Goal: Task Accomplishment & Management: Use online tool/utility

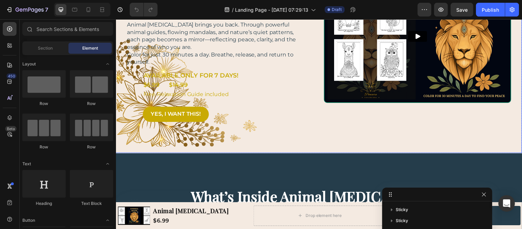
scroll to position [38, 0]
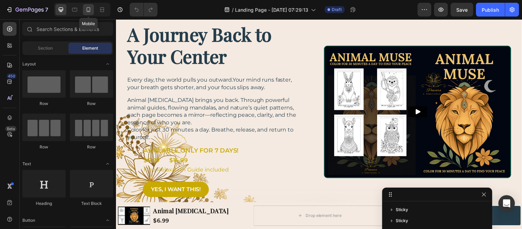
click at [90, 8] on icon at bounding box center [88, 9] width 7 height 7
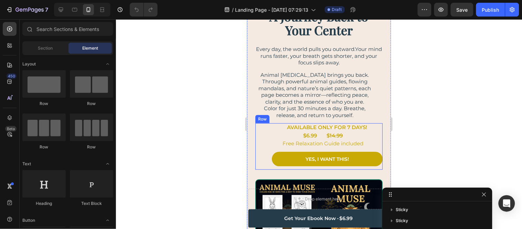
click at [260, 128] on div "AVAILABLE ONLY FOR 7 DAYS! Text Block $6.99 Text Block $ 14.99 Text Block Row F…" at bounding box center [318, 146] width 127 height 46
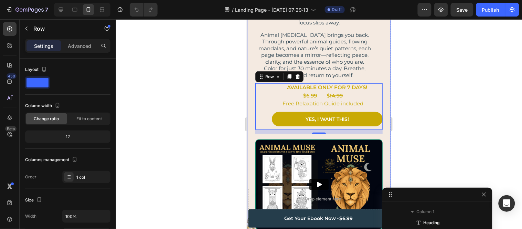
scroll to position [76, 0]
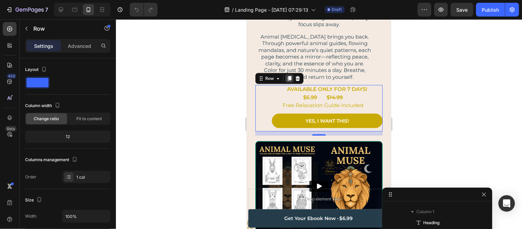
click at [287, 77] on icon at bounding box center [289, 78] width 6 height 6
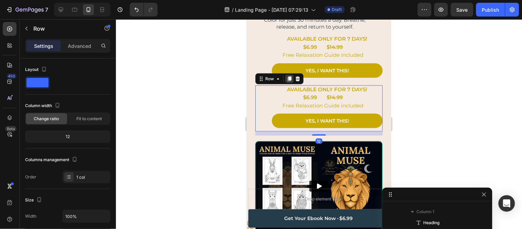
scroll to position [165, 0]
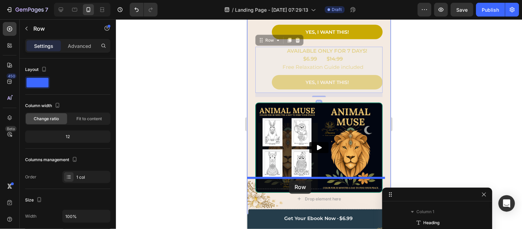
drag, startPoint x: 260, startPoint y: 39, endPoint x: 289, endPoint y: 180, distance: 143.5
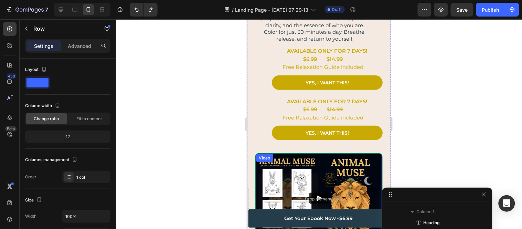
scroll to position [191, 0]
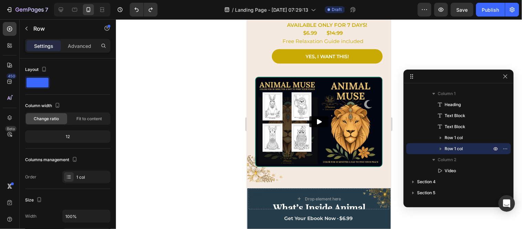
drag, startPoint x: 392, startPoint y: 197, endPoint x: 462, endPoint y: 78, distance: 137.9
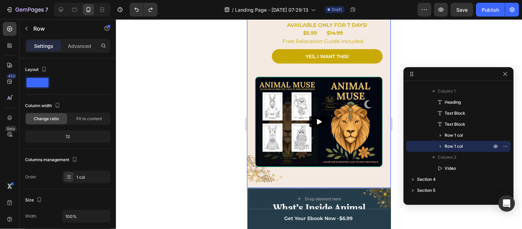
click at [265, 167] on div "Video" at bounding box center [318, 124] width 127 height 97
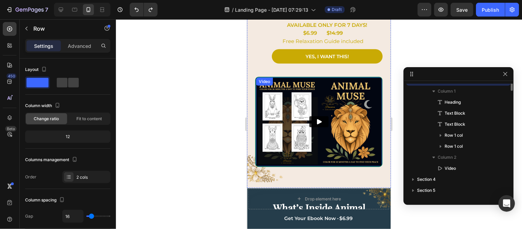
scroll to position [20, 0]
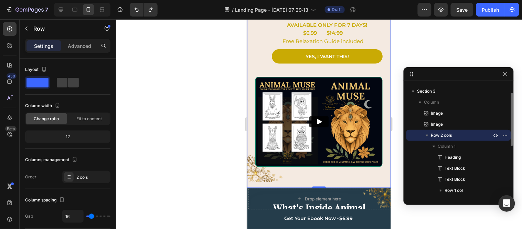
click at [426, 132] on icon "button" at bounding box center [426, 135] width 7 height 7
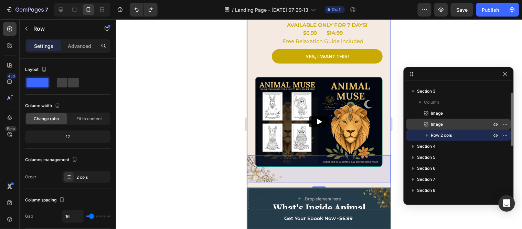
click at [431, 123] on span "Image" at bounding box center [437, 124] width 12 height 7
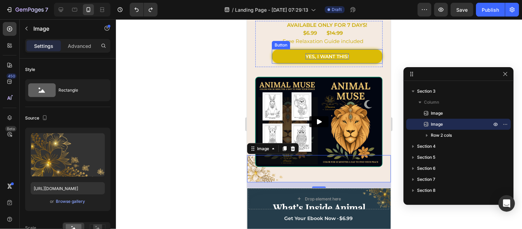
scroll to position [153, 0]
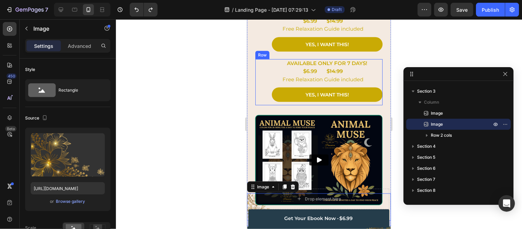
click at [265, 65] on div "AVAILABLE ONLY FOR 7 DAYS! Text Block $6.99 Text Block $ 14.99 Text Block Row F…" at bounding box center [318, 82] width 127 height 46
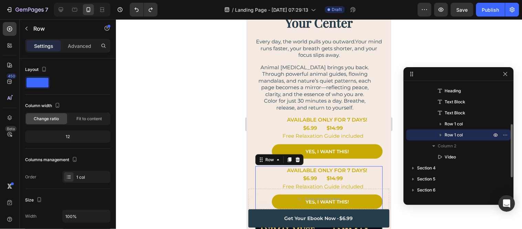
scroll to position [38, 0]
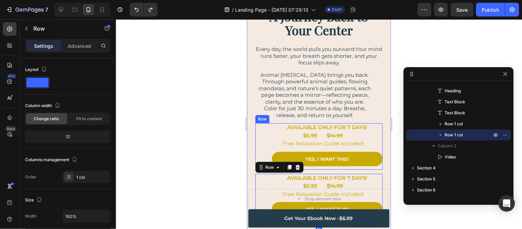
click at [266, 131] on div "AVAILABLE ONLY FOR 7 DAYS! Text Block $6.99 Text Block $ 14.99 Text Block Row F…" at bounding box center [318, 146] width 127 height 46
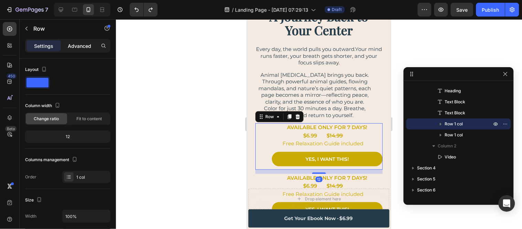
click at [74, 43] on p "Advanced" at bounding box center [79, 45] width 23 height 7
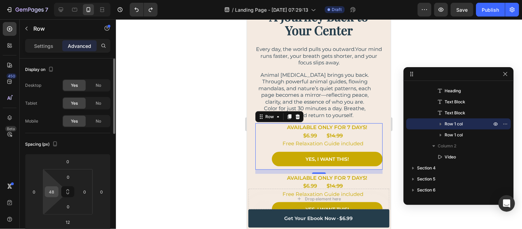
click at [52, 192] on input "48" at bounding box center [51, 191] width 10 height 10
type input "0"
click at [265, 138] on div "AVAILABLE ONLY FOR 7 DAYS! Text Block $6.99 Text Block $ 14.99 Text Block Row F…" at bounding box center [318, 146] width 127 height 46
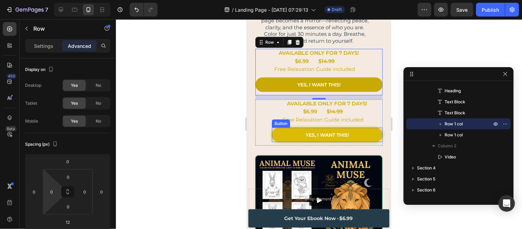
scroll to position [115, 0]
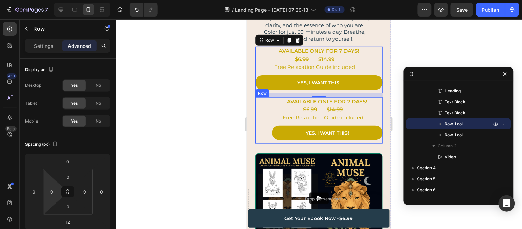
click at [269, 107] on div "AVAILABLE ONLY FOR 7 DAYS! Text Block $6.99 Text Block $ 14.99 Text Block Row F…" at bounding box center [318, 120] width 127 height 46
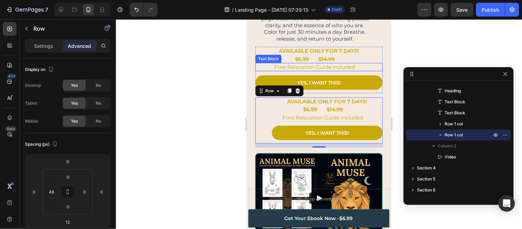
click at [258, 70] on div "Free Relaxation Guide included" at bounding box center [314, 67] width 119 height 8
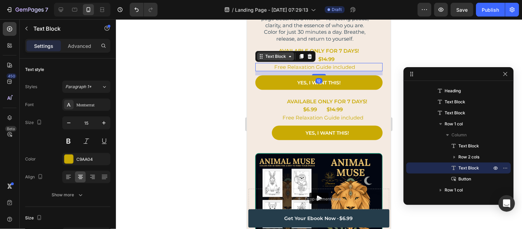
click at [264, 55] on div "Text Block" at bounding box center [275, 56] width 23 height 6
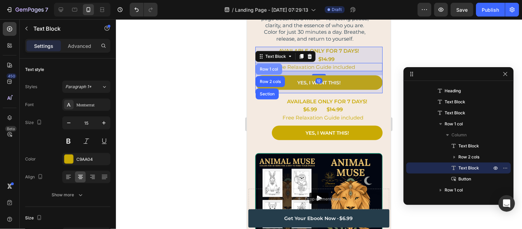
click at [266, 67] on div "Row 1 col" at bounding box center [268, 69] width 21 height 4
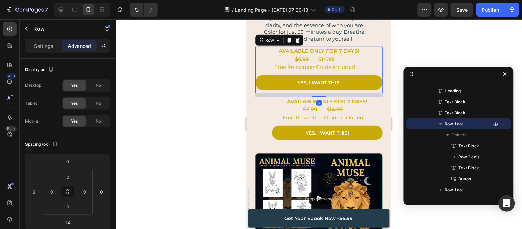
click at [76, 44] on p "Advanced" at bounding box center [79, 45] width 23 height 7
click at [97, 120] on span "No" at bounding box center [99, 121] width 6 height 6
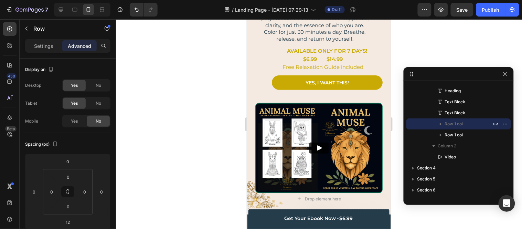
scroll to position [64, 0]
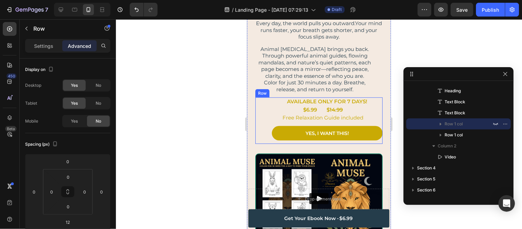
click at [264, 104] on div "AVAILABLE ONLY FOR 7 DAYS! Text Block $6.99 Text Block $ 14.99 Text Block Row F…" at bounding box center [318, 120] width 127 height 46
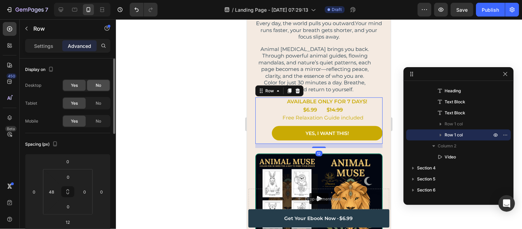
click at [99, 83] on span "No" at bounding box center [99, 85] width 6 height 6
click at [98, 101] on span "No" at bounding box center [99, 103] width 6 height 6
click at [50, 192] on input "48" at bounding box center [51, 191] width 10 height 10
type input "0"
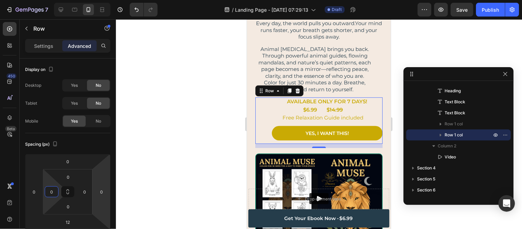
click at [211, 168] on div at bounding box center [319, 124] width 406 height 210
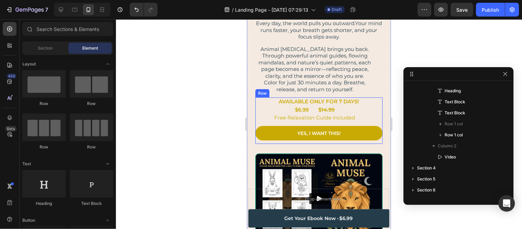
click at [261, 125] on div "AVAILABLE ONLY FOR 7 DAYS! Text Block $6.99 Text Block $ 14.99 Text Block Row F…" at bounding box center [318, 120] width 127 height 46
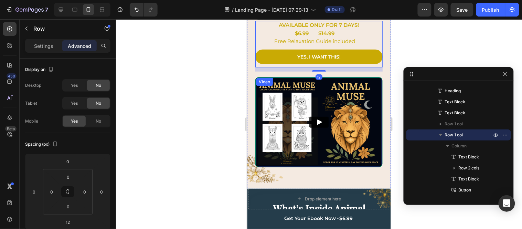
scroll to position [102, 0]
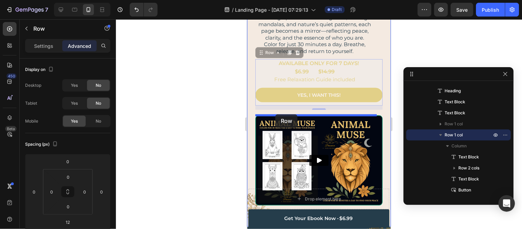
drag, startPoint x: 261, startPoint y: 53, endPoint x: 275, endPoint y: 114, distance: 62.8
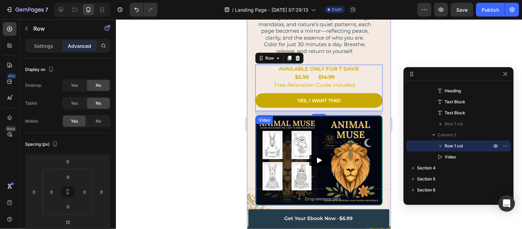
click at [264, 128] on img at bounding box center [319, 160] width 126 height 89
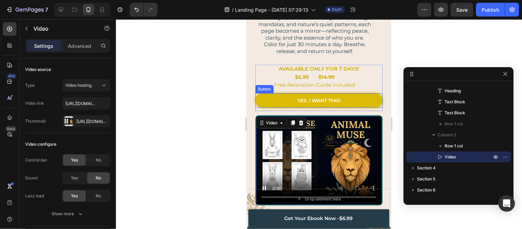
scroll to position [85, 0]
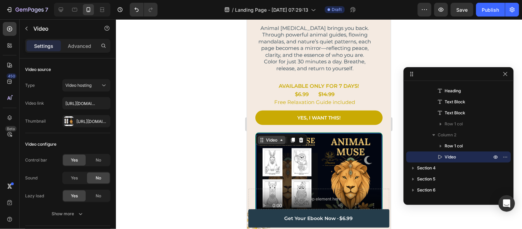
click at [269, 138] on div "Video" at bounding box center [271, 140] width 14 height 6
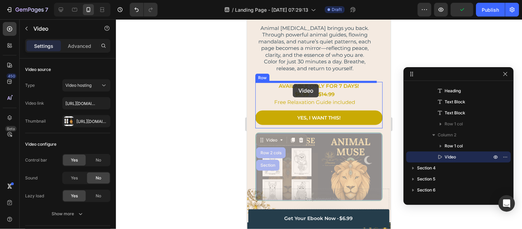
drag, startPoint x: 264, startPoint y: 141, endPoint x: 292, endPoint y: 84, distance: 64.3
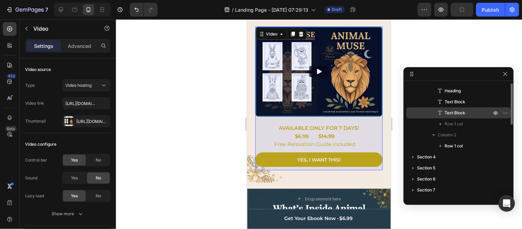
scroll to position [10, 0]
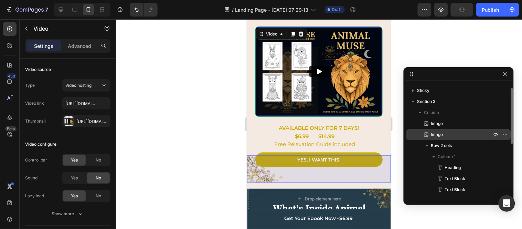
click at [433, 133] on span "Image" at bounding box center [437, 134] width 12 height 7
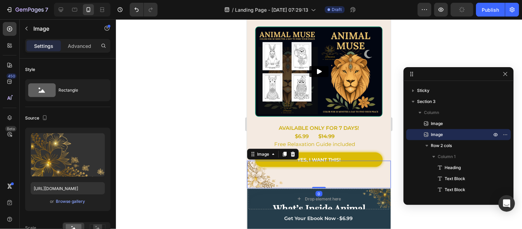
drag, startPoint x: 316, startPoint y: 181, endPoint x: 339, endPoint y: 158, distance: 32.1
click at [315, 168] on div "Image Image 0 A Journey Back to Your Center Heading Every day, the world pulls …" at bounding box center [319, 40] width 144 height 295
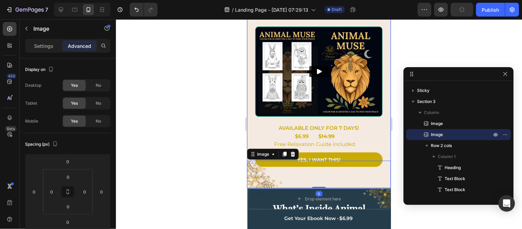
click at [380, 83] on div "A Journey Back to Your Center Heading Every day, the world pulls you outward.Yo…" at bounding box center [319, 40] width 144 height 295
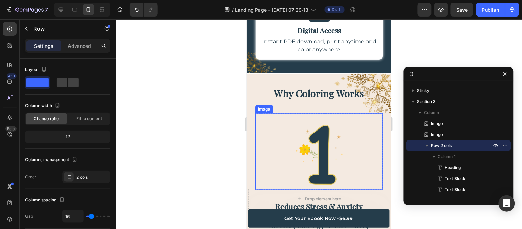
scroll to position [714, 0]
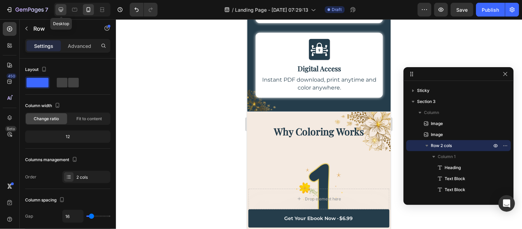
click at [60, 8] on icon at bounding box center [60, 9] width 7 height 7
type input "30"
type input "1200"
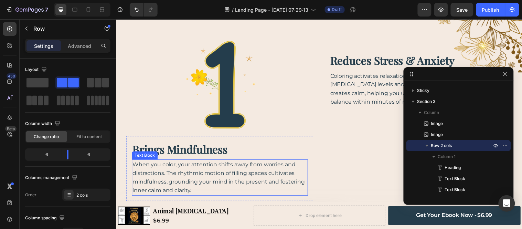
scroll to position [553, 0]
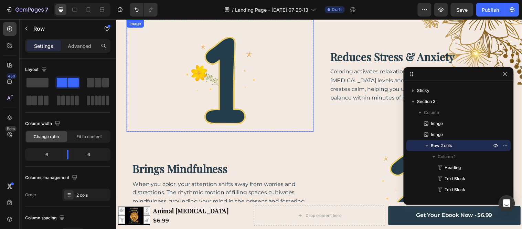
click at [209, 100] on img at bounding box center [221, 76] width 114 height 114
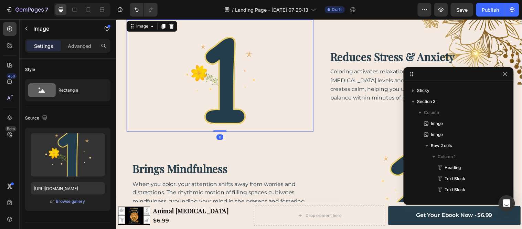
scroll to position [262, 0]
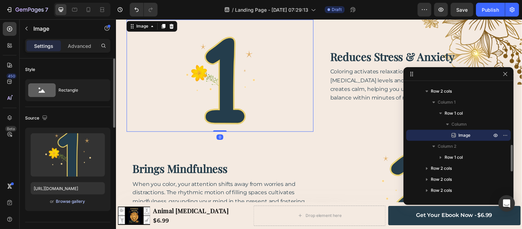
click at [68, 200] on div "Browse gallery" at bounding box center [70, 201] width 29 height 6
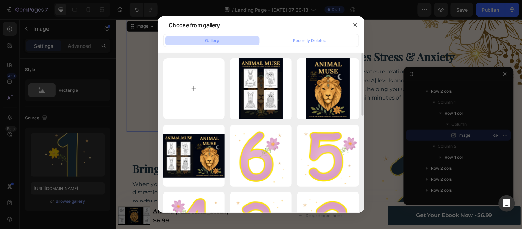
click at [176, 98] on input "file" at bounding box center [194, 89] width 62 height 62
type input "C:\fakepath\5-01 (5).png"
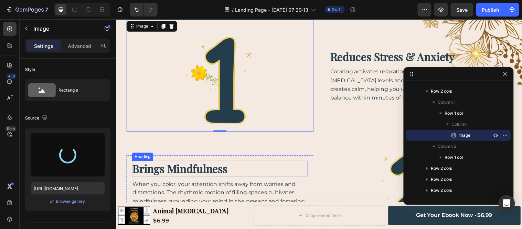
type input "[URL][DOMAIN_NAME]"
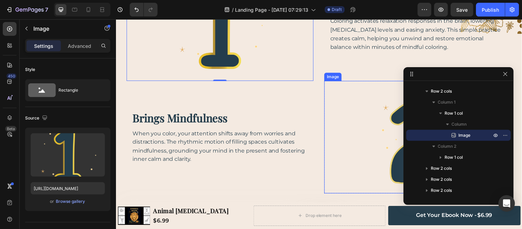
scroll to position [630, 0]
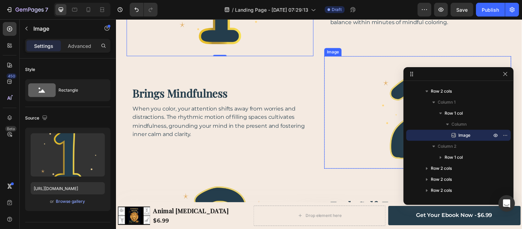
click at [371, 116] on img at bounding box center [422, 113] width 114 height 114
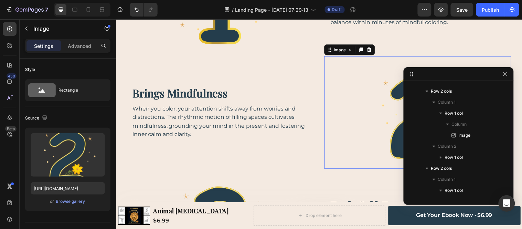
scroll to position [339, 0]
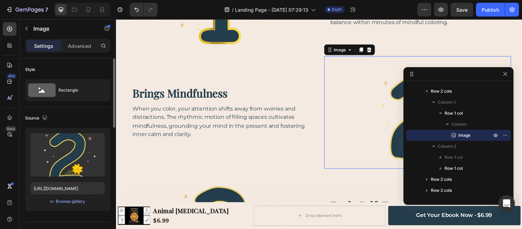
click at [78, 205] on div "Upload Image [URL][DOMAIN_NAME] or Browse gallery" at bounding box center [67, 169] width 85 height 83
click at [78, 203] on div "Browse gallery" at bounding box center [70, 201] width 29 height 6
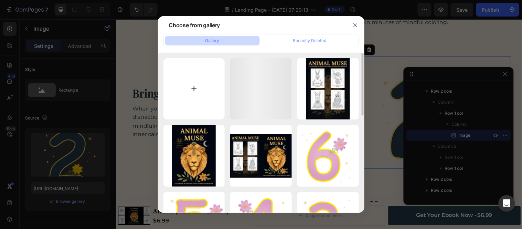
click at [202, 94] on input "file" at bounding box center [194, 89] width 62 height 62
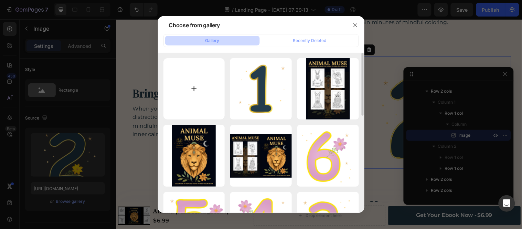
type input "C:\fakepath\5-02 (4).png"
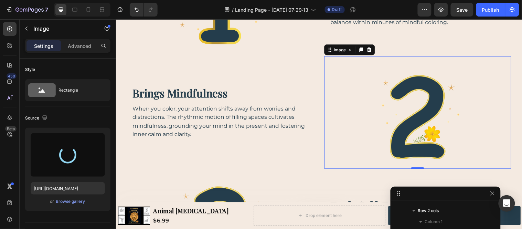
drag, startPoint x: 408, startPoint y: 72, endPoint x: 406, endPoint y: 247, distance: 174.4
click at [406, 0] on html "7 / Landing Page - [DATE] 07:29:13 Draft Preview Save Publish 450 Beta Sections…" at bounding box center [261, 0] width 522 height 0
type input "[URL][DOMAIN_NAME]"
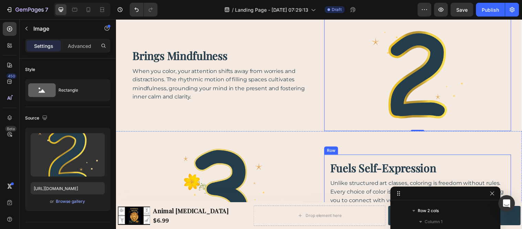
scroll to position [706, 0]
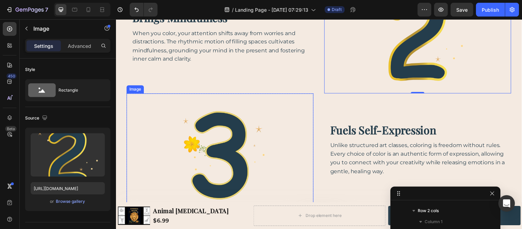
click at [197, 127] on img at bounding box center [221, 151] width 114 height 114
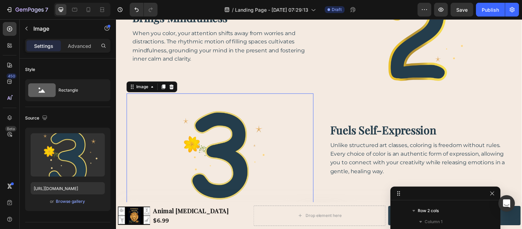
scroll to position [427, 0]
click at [79, 201] on div "Browse gallery" at bounding box center [70, 201] width 29 height 6
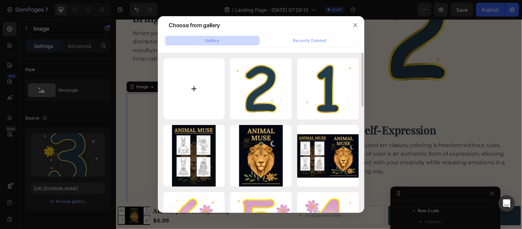
click at [210, 89] on input "file" at bounding box center [194, 89] width 62 height 62
type input "C:\fakepath\5-03.png"
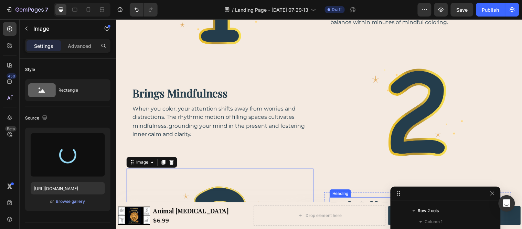
scroll to position [592, 0]
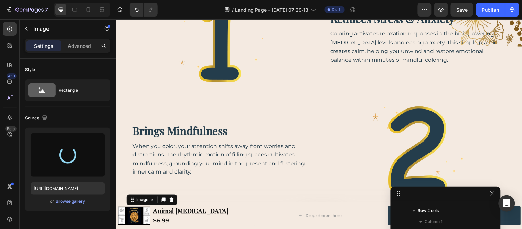
type input "[URL][DOMAIN_NAME]"
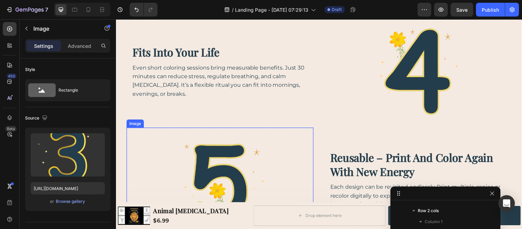
scroll to position [936, 0]
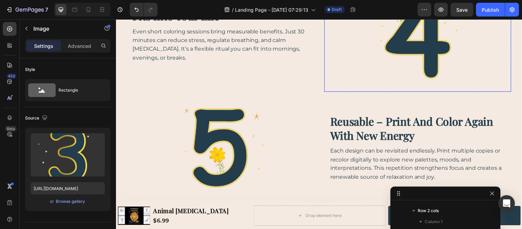
click at [385, 58] on img at bounding box center [422, 36] width 114 height 114
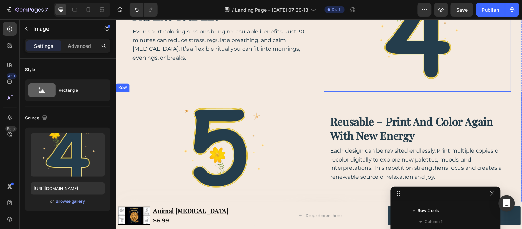
scroll to position [504, 0]
click at [69, 198] on div "Browse gallery" at bounding box center [70, 201] width 29 height 6
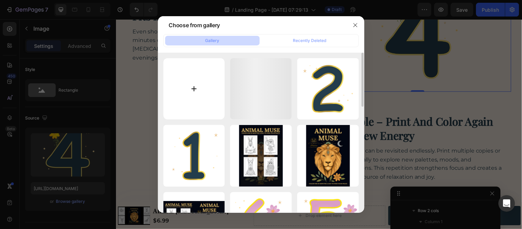
click at [204, 103] on input "file" at bounding box center [194, 89] width 62 height 62
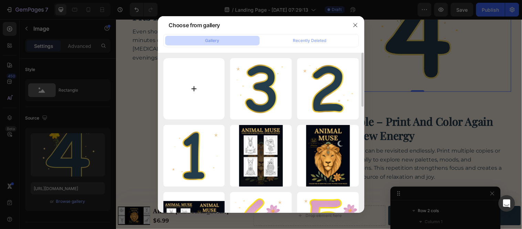
type input "C:\fakepath\5-04.png"
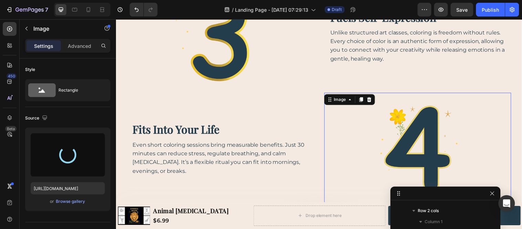
scroll to position [936, 0]
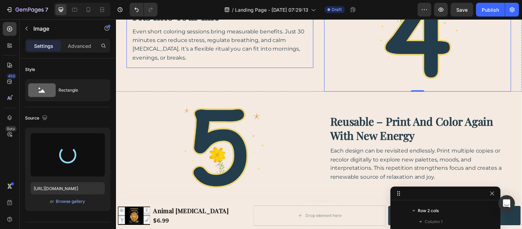
type input "[URL][DOMAIN_NAME]"
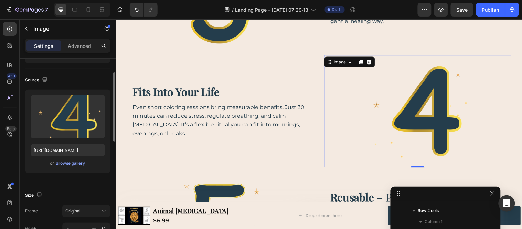
scroll to position [76, 0]
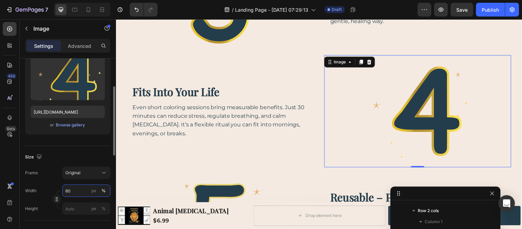
click at [76, 189] on input "60" at bounding box center [86, 190] width 48 height 12
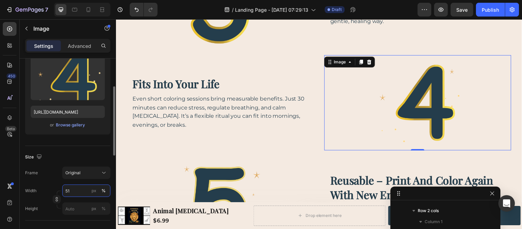
type input "50"
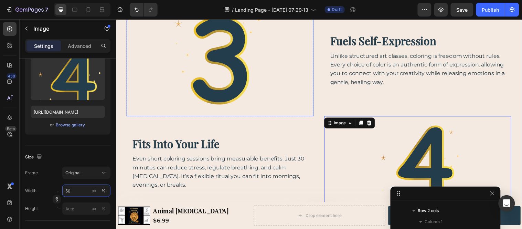
scroll to position [783, 0]
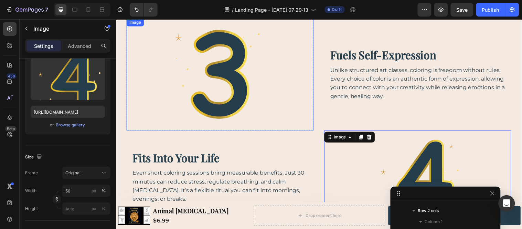
click at [228, 80] on img at bounding box center [221, 75] width 114 height 114
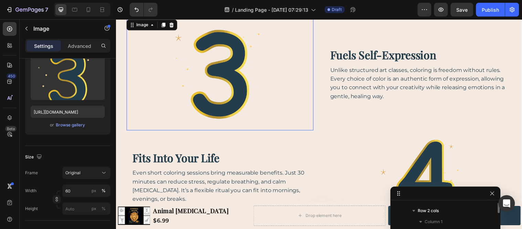
scroll to position [427, 0]
click at [67, 193] on input "60" at bounding box center [86, 190] width 48 height 12
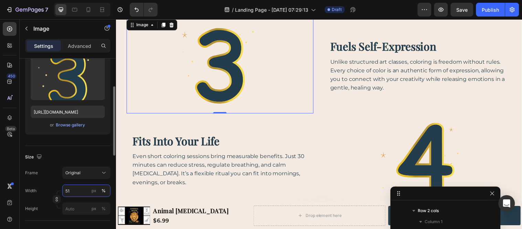
type input "50"
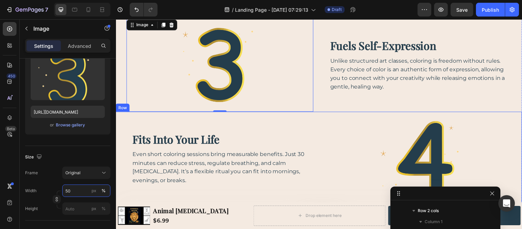
scroll to position [706, 0]
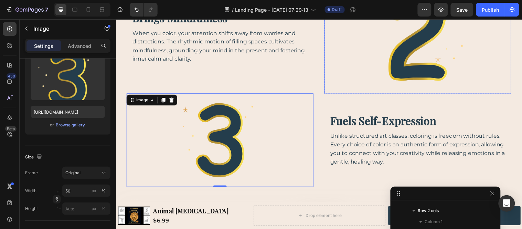
click at [452, 64] on img at bounding box center [422, 37] width 114 height 114
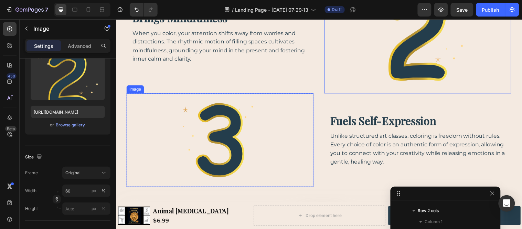
scroll to position [339, 0]
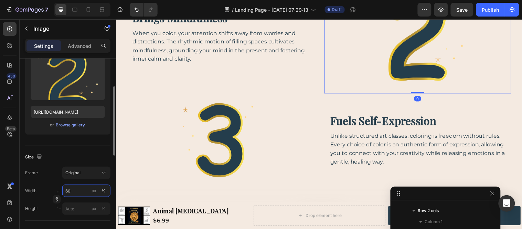
click at [79, 189] on input "60" at bounding box center [86, 190] width 48 height 12
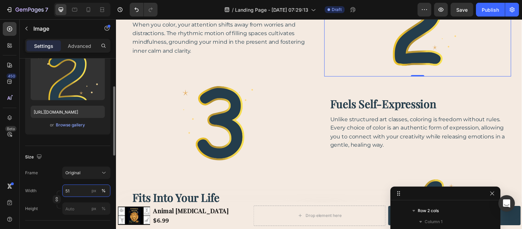
type input "50"
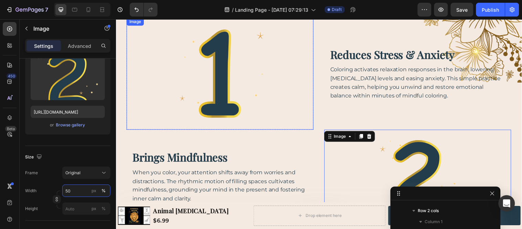
scroll to position [553, 0]
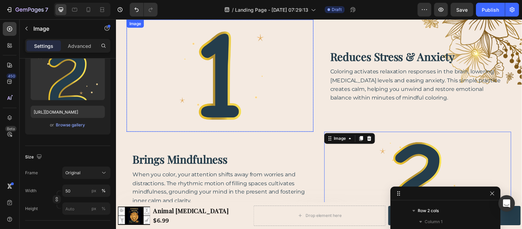
click at [244, 84] on img at bounding box center [221, 76] width 114 height 114
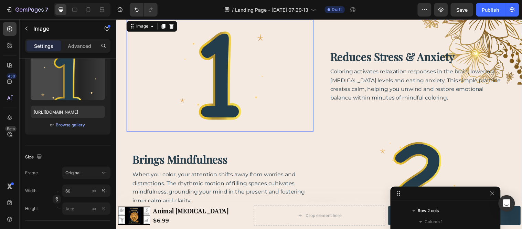
scroll to position [262, 0]
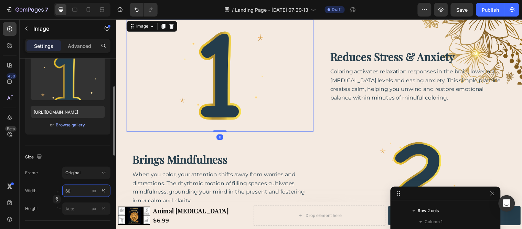
click at [73, 193] on input "60" at bounding box center [86, 190] width 48 height 12
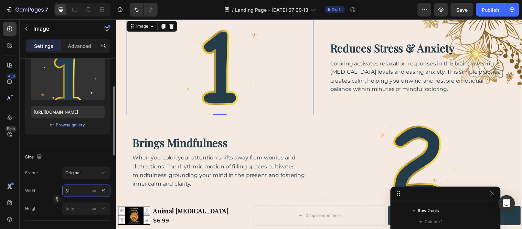
type input "50"
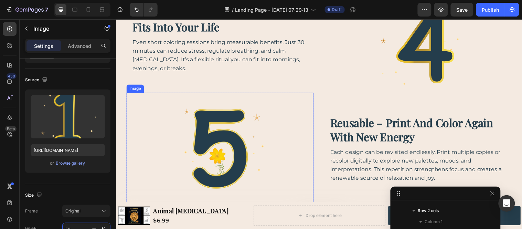
scroll to position [859, 0]
click at [225, 153] on img at bounding box center [221, 150] width 114 height 114
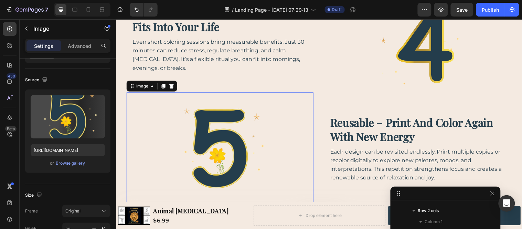
scroll to position [592, 0]
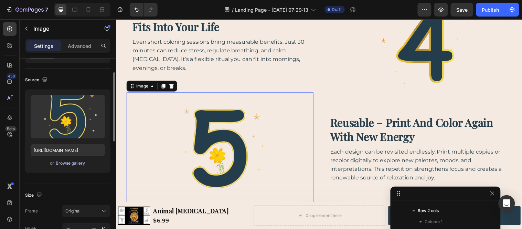
click at [72, 162] on div "Browse gallery" at bounding box center [70, 163] width 29 height 6
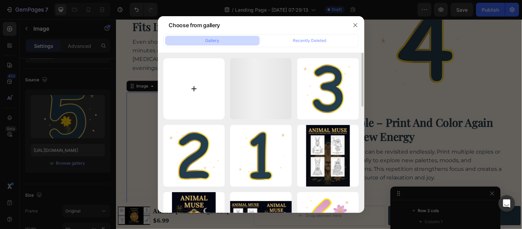
click at [209, 93] on input "file" at bounding box center [194, 89] width 62 height 62
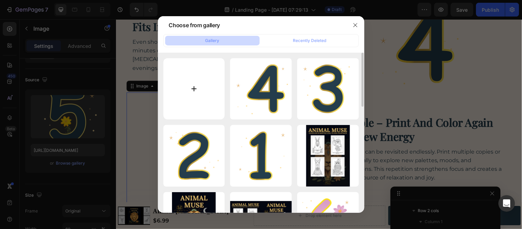
type input "C:\fakepath\5-05.png"
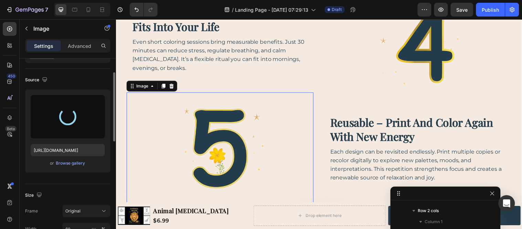
scroll to position [76, 0]
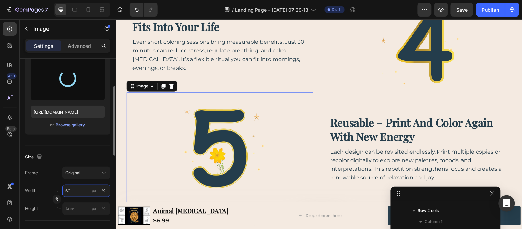
click at [76, 193] on input "60" at bounding box center [86, 190] width 48 height 12
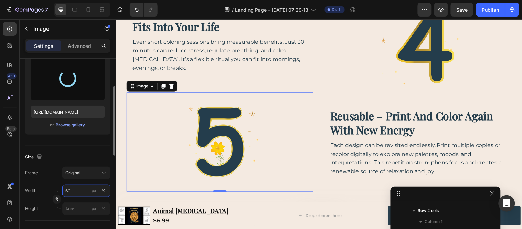
type input "59"
type input "[URL][DOMAIN_NAME]"
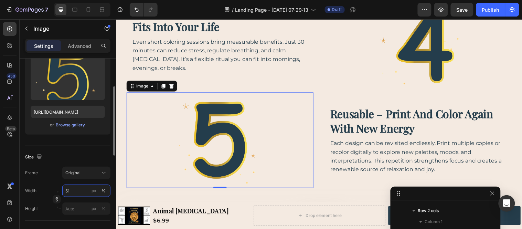
type input "50"
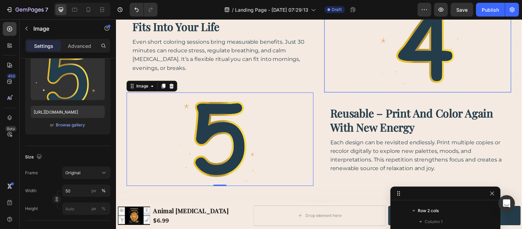
click at [405, 61] on img at bounding box center [422, 45] width 95 height 95
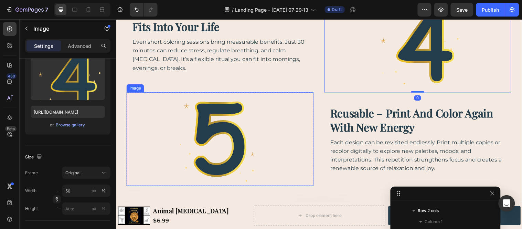
click at [282, 112] on div at bounding box center [222, 140] width 190 height 95
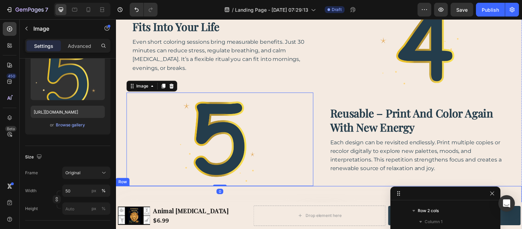
scroll to position [974, 0]
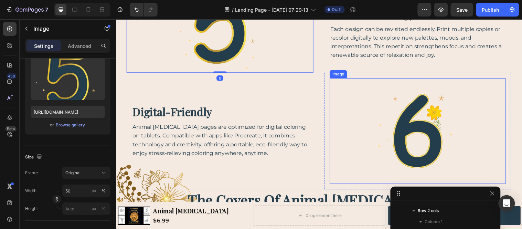
click at [395, 121] on img at bounding box center [422, 132] width 107 height 107
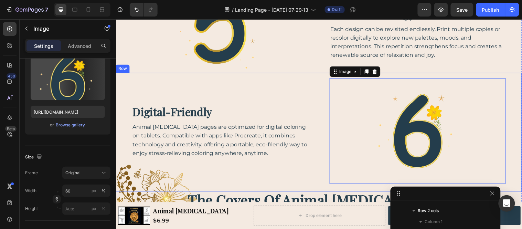
scroll to position [669, 0]
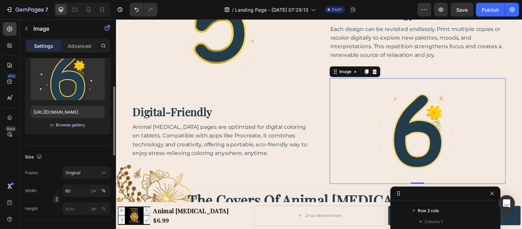
click at [68, 125] on div "Browse gallery" at bounding box center [70, 125] width 29 height 6
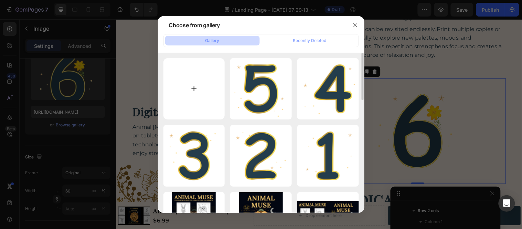
click at [214, 73] on input "file" at bounding box center [194, 89] width 62 height 62
type input "C:\fakepath\5-06.png"
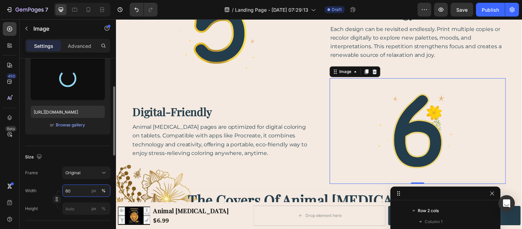
click at [76, 193] on input "60" at bounding box center [86, 190] width 48 height 12
type input "[URL][DOMAIN_NAME]"
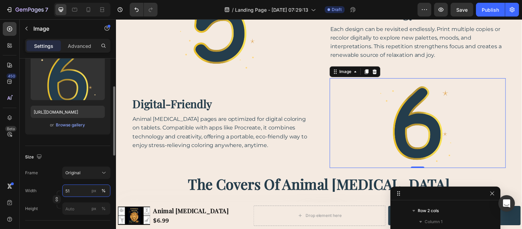
type input "50"
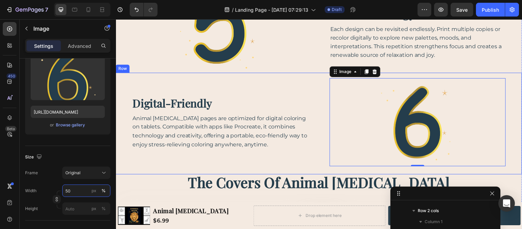
scroll to position [859, 0]
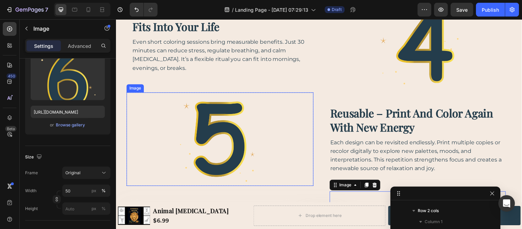
click at [209, 152] on img at bounding box center [221, 140] width 95 height 95
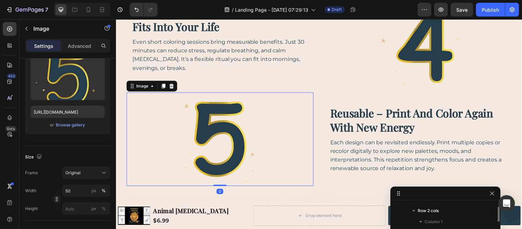
scroll to position [592, 0]
click at [65, 126] on div "Browse gallery" at bounding box center [70, 125] width 29 height 6
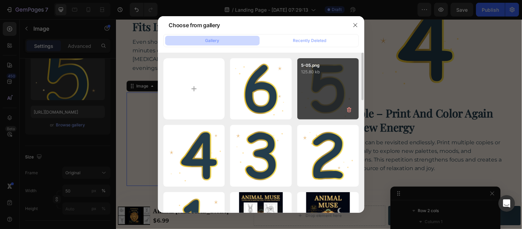
click at [317, 104] on div "5-05.png 125.80 kb" at bounding box center [328, 89] width 62 height 62
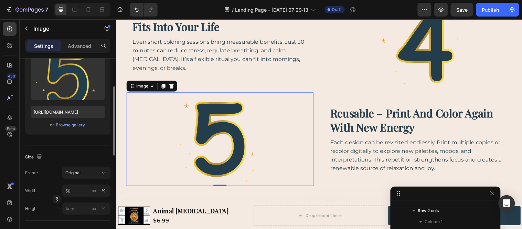
click at [65, 128] on div "or Browse gallery" at bounding box center [68, 125] width 74 height 8
click at [65, 127] on div "Browse gallery" at bounding box center [70, 125] width 29 height 6
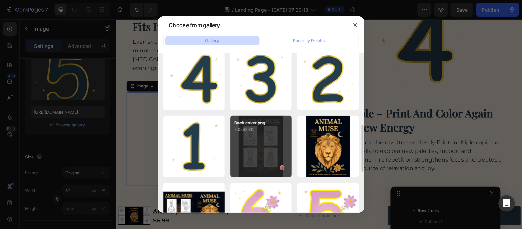
scroll to position [115, 0]
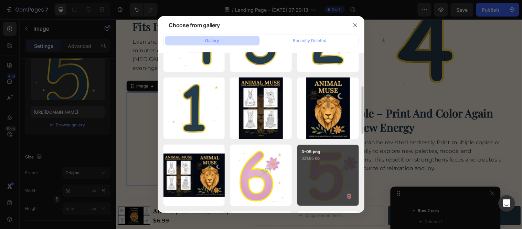
click at [331, 166] on div "3-05.png 331.65 kb" at bounding box center [328, 175] width 62 height 62
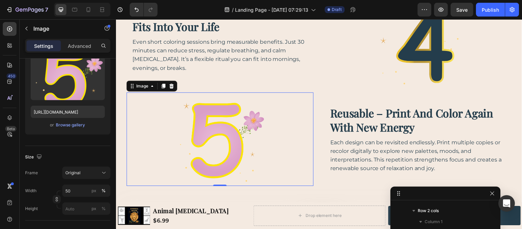
scroll to position [897, 0]
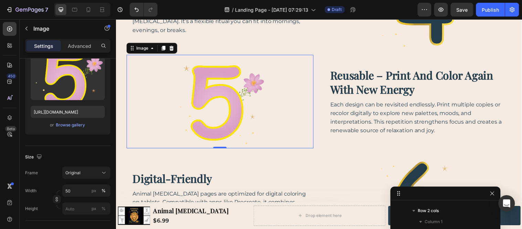
click at [159, 125] on div at bounding box center [222, 102] width 190 height 95
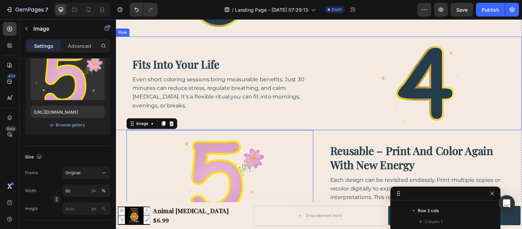
scroll to position [859, 0]
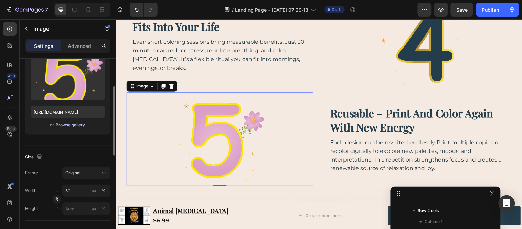
click at [72, 126] on div "Browse gallery" at bounding box center [70, 125] width 29 height 6
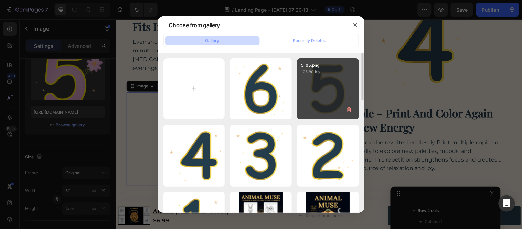
click at [324, 105] on div "5-05.png 125.80 kb" at bounding box center [328, 89] width 62 height 62
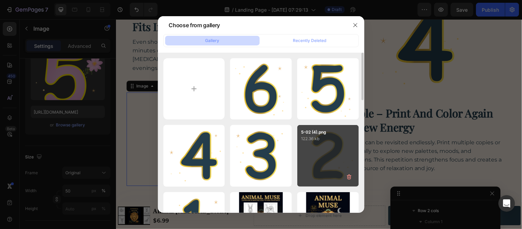
type input "[URL][DOMAIN_NAME]"
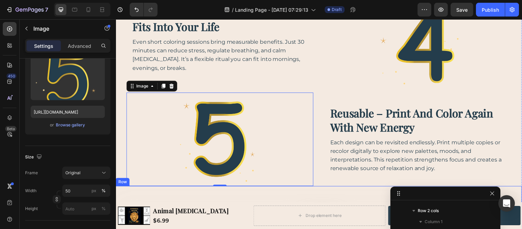
scroll to position [936, 0]
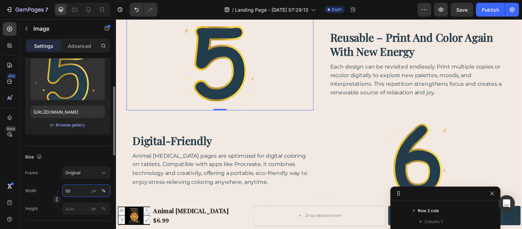
click at [81, 191] on input "50" at bounding box center [86, 190] width 48 height 12
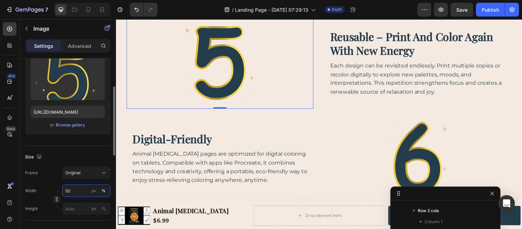
type input "49"
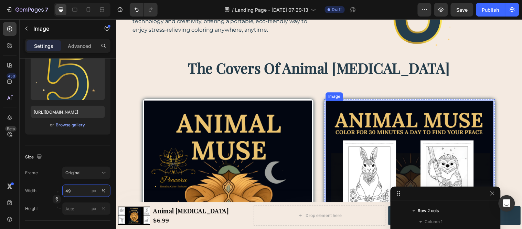
scroll to position [1127, 0]
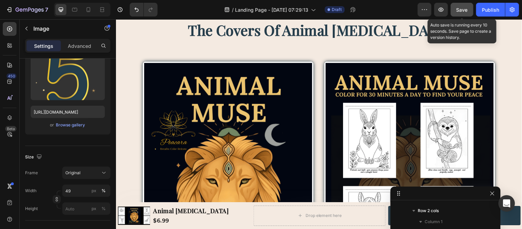
click at [462, 7] on span "Save" at bounding box center [462, 10] width 11 height 6
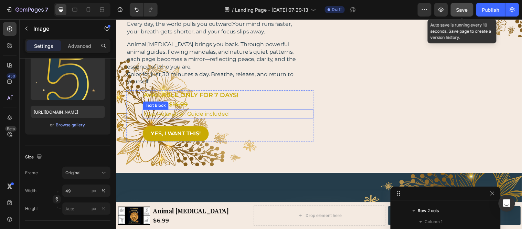
scroll to position [133, 0]
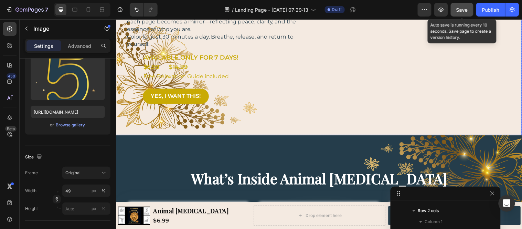
click at [125, 101] on div "A Journey Back to Your Center Heading Every day, the world pulls you outward.Yo…" at bounding box center [322, 18] width 413 height 236
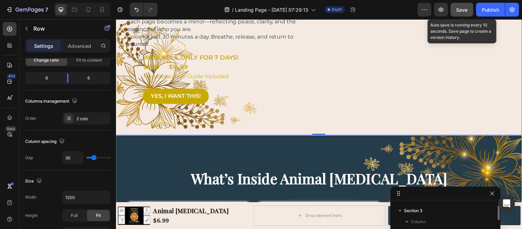
scroll to position [0, 0]
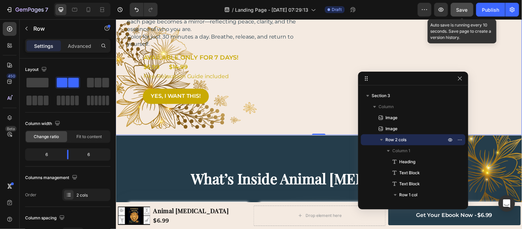
drag, startPoint x: 401, startPoint y: 195, endPoint x: 368, endPoint y: 80, distance: 119.7
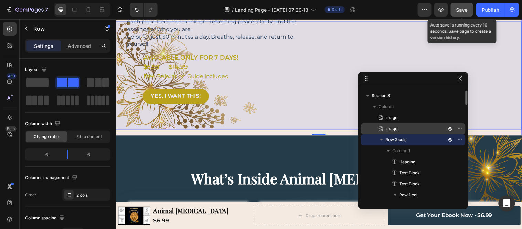
click at [386, 130] on span "Image" at bounding box center [392, 128] width 12 height 7
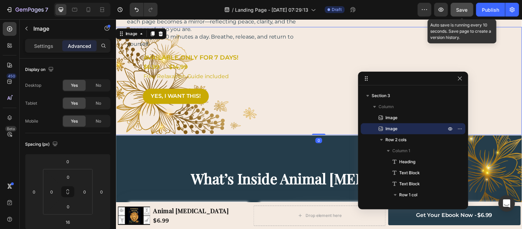
drag, startPoint x: 322, startPoint y: 134, endPoint x: 320, endPoint y: 119, distance: 15.7
click at [320, 119] on div "Image Image 0 A Journey Back to Your Center Heading Every day, the world pulls …" at bounding box center [322, 18] width 413 height 236
type input "0"
click at [460, 11] on span "Save" at bounding box center [462, 10] width 11 height 6
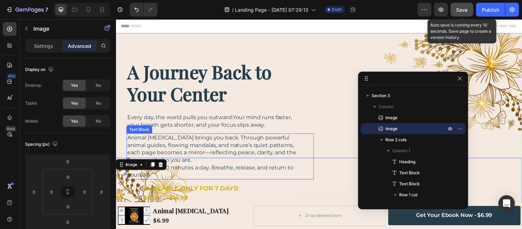
scroll to position [76, 0]
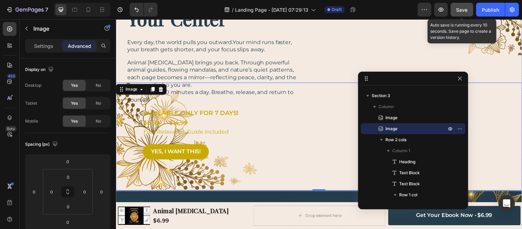
click at [349, 64] on div "Video AVAILABLE ONLY FOR 7 DAYS! Text Block $6.99 Text Block $ 14.99 Text Block…" at bounding box center [422, 74] width 190 height 181
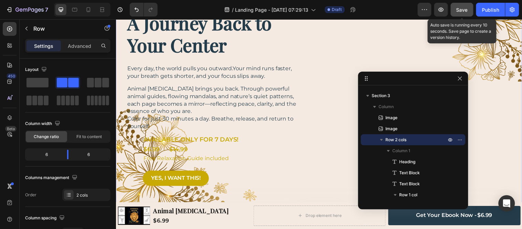
scroll to position [0, 0]
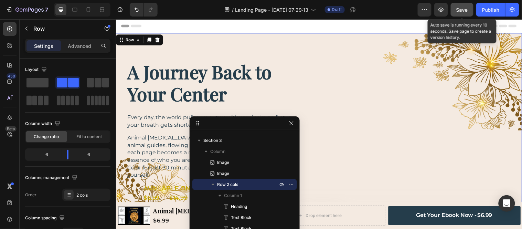
drag, startPoint x: 368, startPoint y: 78, endPoint x: 193, endPoint y: 111, distance: 178.1
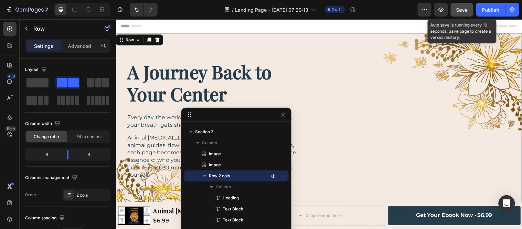
click at [419, 90] on div "Video AVAILABLE ONLY FOR 7 DAYS! Text Block $6.99 Text Block $ 14.99 Text Block…" at bounding box center [422, 151] width 190 height 181
click at [87, 9] on icon at bounding box center [88, 9] width 7 height 7
type input "16"
type input "100%"
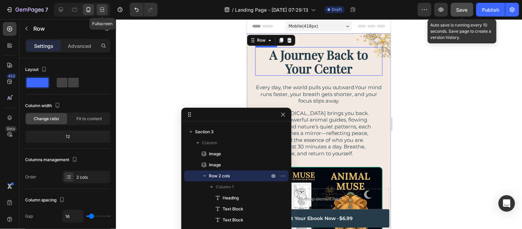
click at [100, 10] on icon at bounding box center [101, 10] width 2 height 2
type input "30"
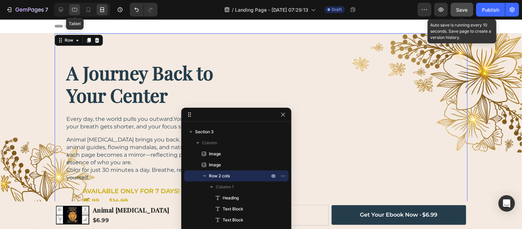
click at [73, 11] on icon at bounding box center [74, 10] width 5 height 4
type input "100%"
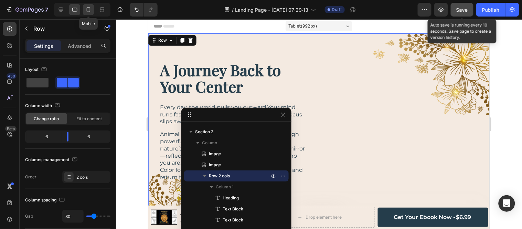
click at [87, 11] on icon at bounding box center [89, 9] width 4 height 5
type input "16"
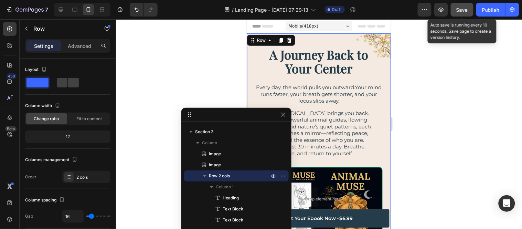
scroll to position [76, 0]
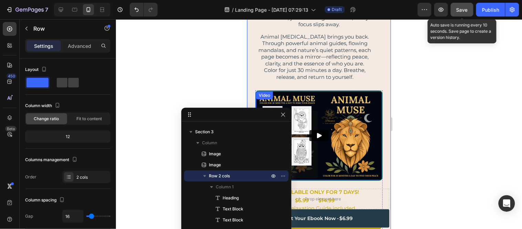
click at [262, 95] on div "Video" at bounding box center [264, 95] width 14 height 6
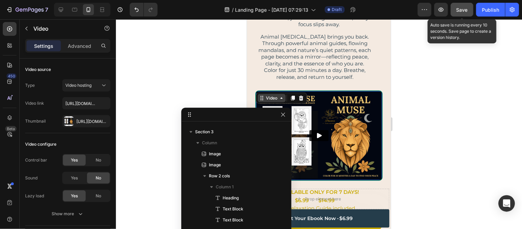
scroll to position [119, 0]
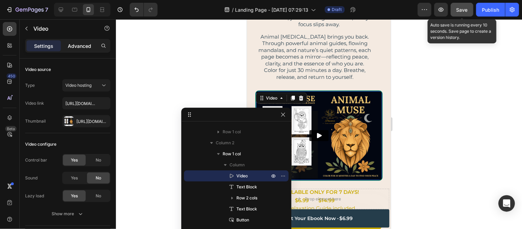
click at [78, 46] on p "Advanced" at bounding box center [79, 45] width 23 height 7
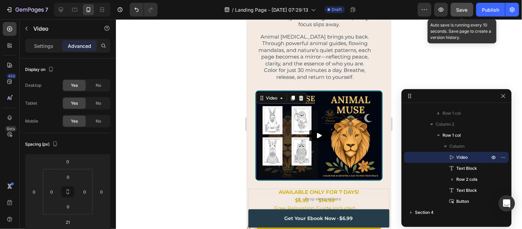
drag, startPoint x: 188, startPoint y: 115, endPoint x: 506, endPoint y: 95, distance: 318.5
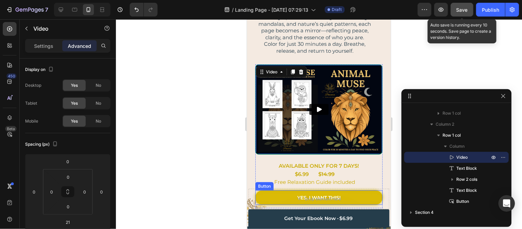
scroll to position [115, 0]
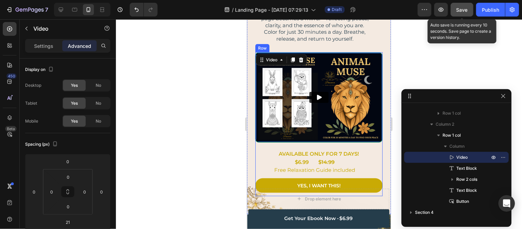
click at [291, 142] on div "Video 21 AVAILABLE ONLY FOR 7 DAYS! Text Block $6.99 Text Block $ 14.99 Text Bl…" at bounding box center [318, 124] width 127 height 144
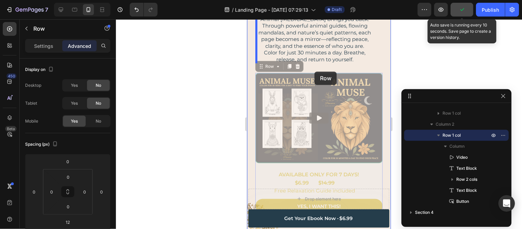
scroll to position [89, 0]
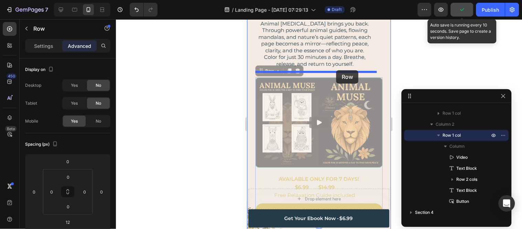
drag, startPoint x: 260, startPoint y: 46, endPoint x: 336, endPoint y: 70, distance: 79.3
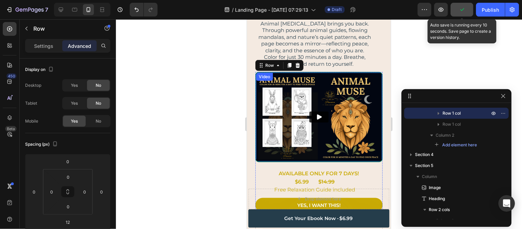
scroll to position [110, 0]
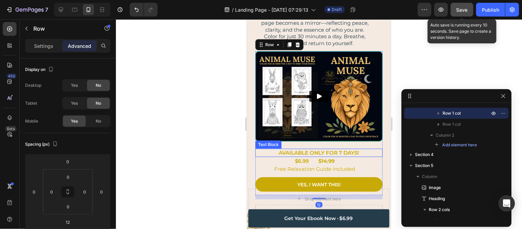
click at [261, 149] on p "AVAILABLE ONLY FOR 7 DAYS!" at bounding box center [319, 152] width 126 height 7
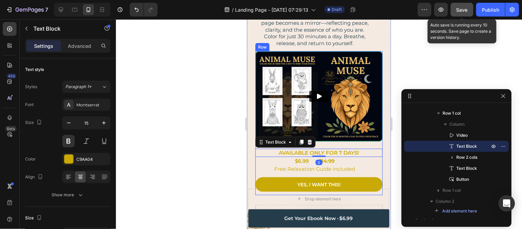
click at [326, 139] on div "Video AVAILABLE ONLY FOR 7 DAYS! Text Block 0 $6.99 Text Block $ 14.99 Text Blo…" at bounding box center [318, 123] width 127 height 144
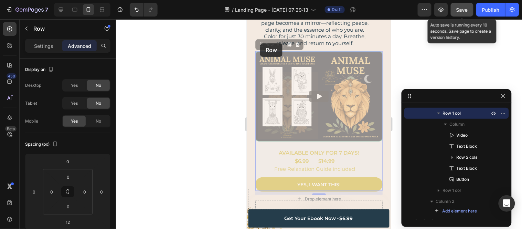
click at [260, 43] on div "A Journey Back to Your Center Heading Every day, the world pulls you outward.Yo…" at bounding box center [318, 66] width 127 height 258
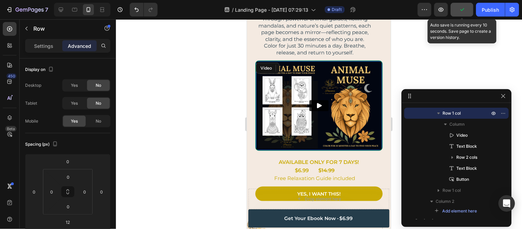
click at [295, 66] on img at bounding box center [319, 105] width 126 height 89
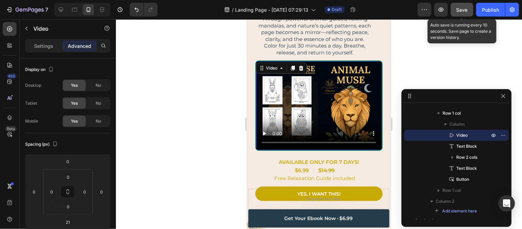
scroll to position [122, 0]
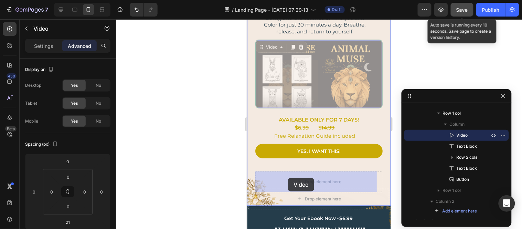
drag, startPoint x: 265, startPoint y: 46, endPoint x: 288, endPoint y: 178, distance: 133.0
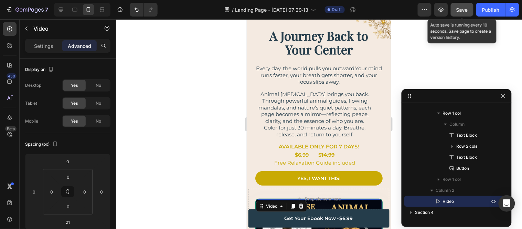
scroll to position [42, 0]
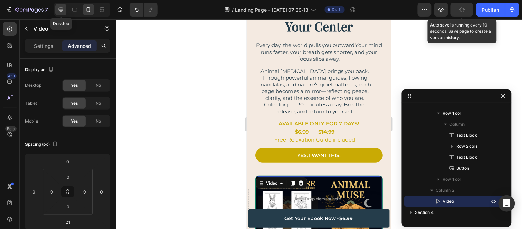
click at [62, 9] on icon at bounding box center [60, 9] width 7 height 7
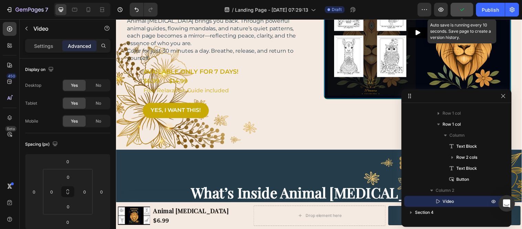
scroll to position [42, 0]
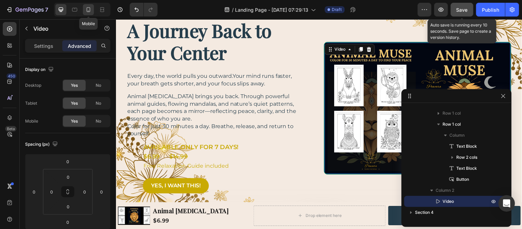
click at [90, 10] on icon at bounding box center [89, 9] width 4 height 5
type input "21"
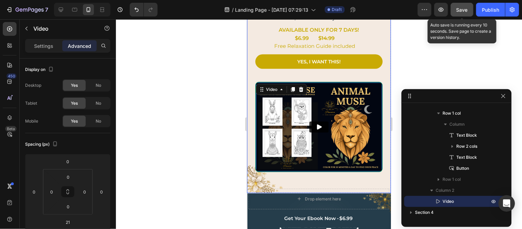
scroll to position [59, 0]
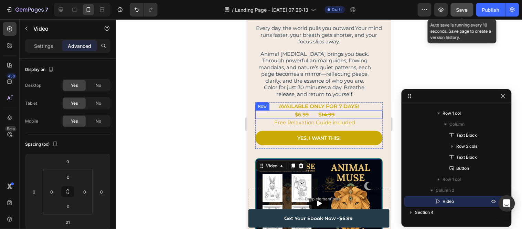
click at [261, 110] on div "$6.99 Text Block $ 14.99 Text Block Row" at bounding box center [318, 114] width 127 height 8
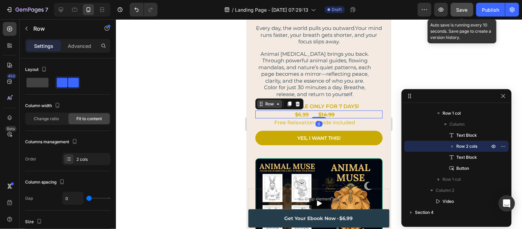
click at [261, 106] on icon at bounding box center [261, 104] width 6 height 6
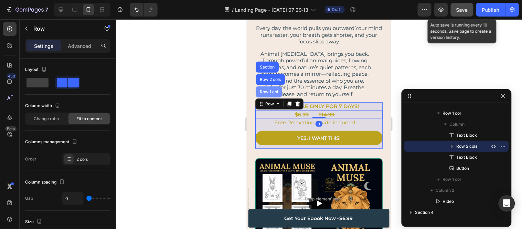
click at [267, 94] on div "Row 1 col" at bounding box center [268, 91] width 26 height 11
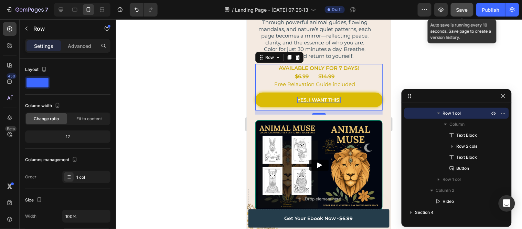
scroll to position [93, 0]
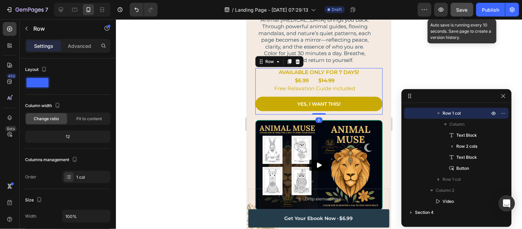
drag, startPoint x: 312, startPoint y: 112, endPoint x: 270, endPoint y: 71, distance: 58.9
click at [312, 104] on div "AVAILABLE ONLY FOR 7 DAYS! Text Block $6.99 Text Block $ 14.99 Text Block Row F…" at bounding box center [318, 91] width 127 height 46
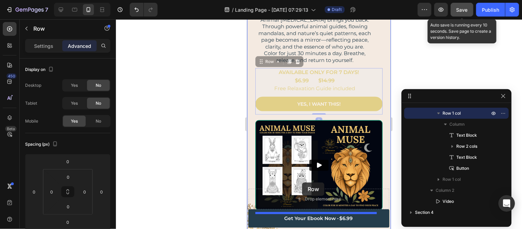
drag, startPoint x: 262, startPoint y: 60, endPoint x: 302, endPoint y: 182, distance: 128.3
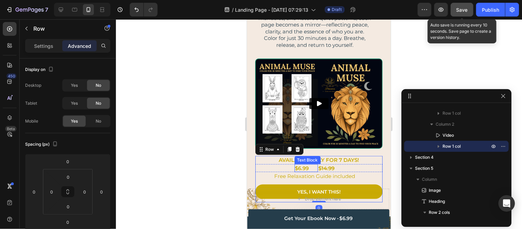
scroll to position [131, 0]
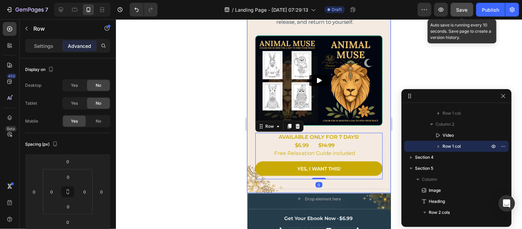
click at [345, 183] on div "A Journey Back to Your Center Heading Every day, the world pulls you outward.Yo…" at bounding box center [319, 47] width 144 height 291
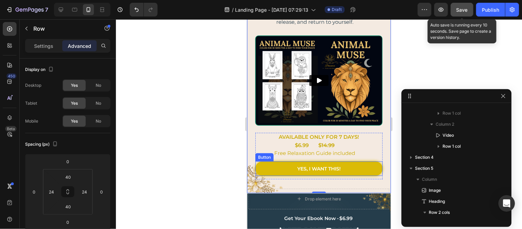
scroll to position [20, 0]
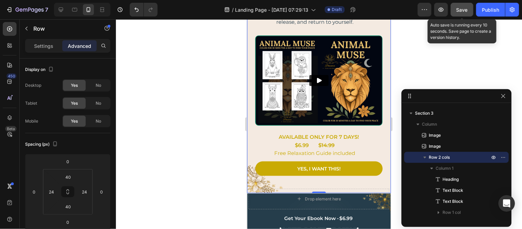
click at [333, 124] on div "Video AVAILABLE ONLY FOR 7 DAYS! Text Block $6.99 Text Block $ 14.99 Text Block…" at bounding box center [318, 107] width 127 height 144
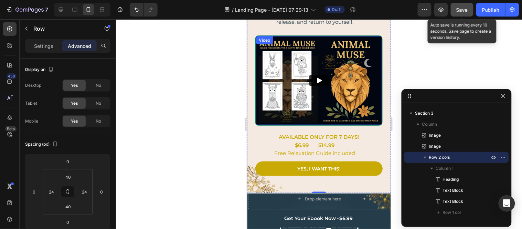
scroll to position [93, 0]
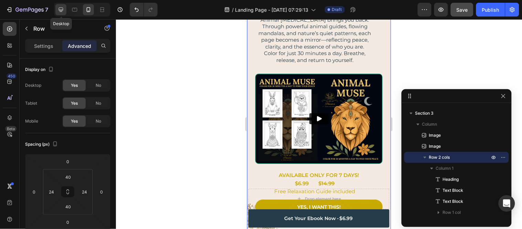
click at [63, 8] on icon at bounding box center [60, 9] width 7 height 7
type input "80"
type input "32"
type input "80"
type input "32"
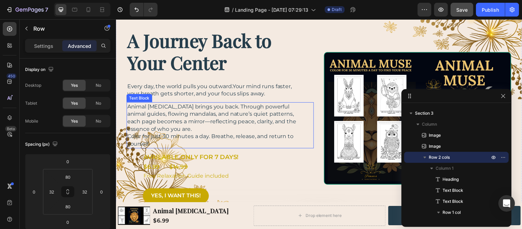
scroll to position [76, 0]
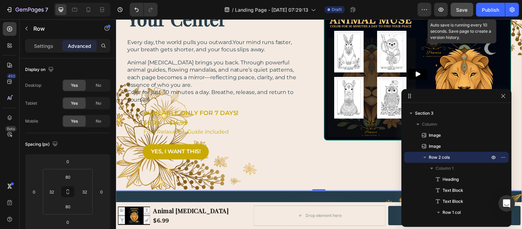
click at [459, 11] on span "Save" at bounding box center [462, 10] width 11 height 6
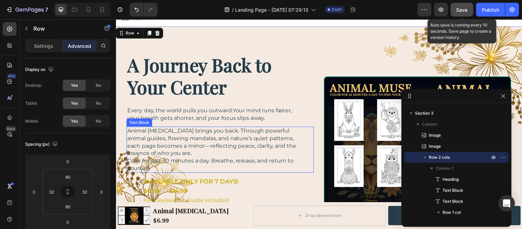
scroll to position [0, 0]
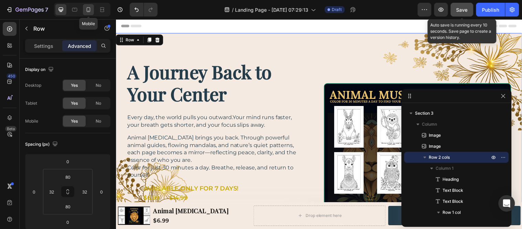
click at [90, 11] on icon at bounding box center [89, 9] width 4 height 5
type input "40"
type input "24"
type input "40"
type input "24"
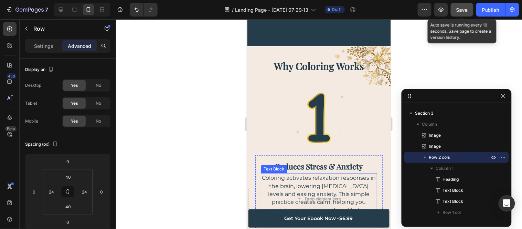
scroll to position [917, 0]
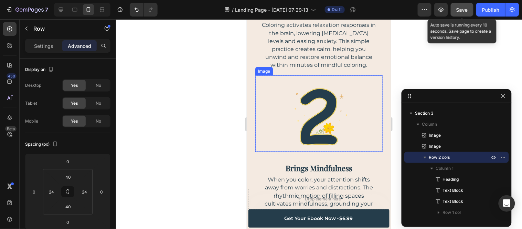
click at [312, 117] on img at bounding box center [318, 113] width 76 height 76
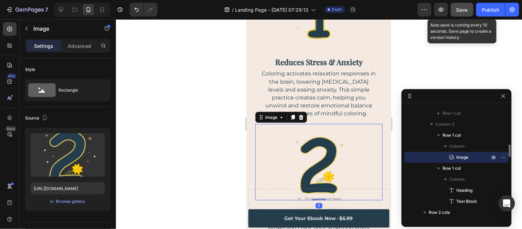
scroll to position [803, 0]
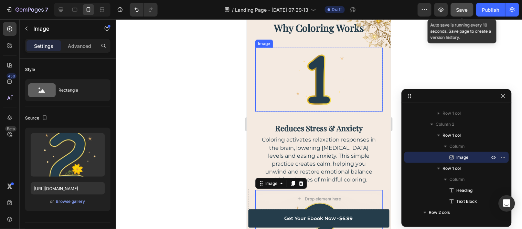
click at [308, 81] on img at bounding box center [319, 79] width 64 height 64
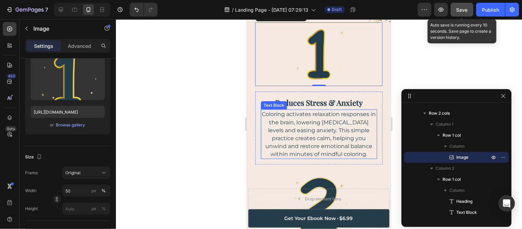
scroll to position [879, 0]
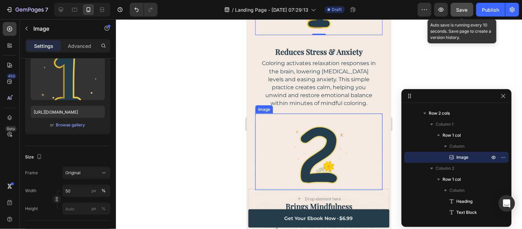
click at [306, 151] on img at bounding box center [318, 151] width 76 height 76
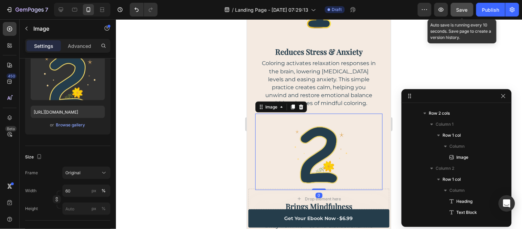
scroll to position [350, 0]
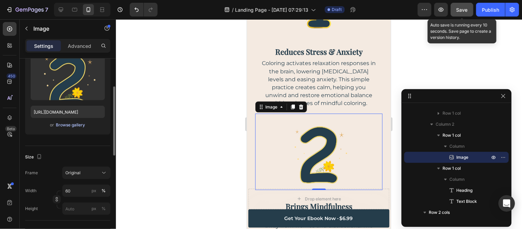
click at [77, 127] on div "Browse gallery" at bounding box center [70, 125] width 29 height 6
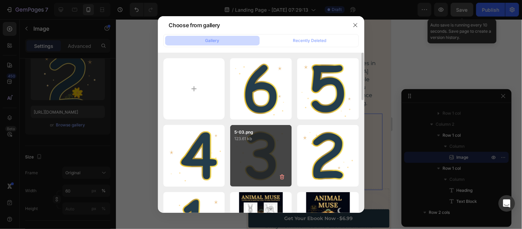
scroll to position [38, 0]
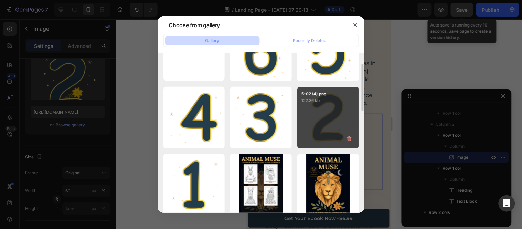
click at [312, 124] on div "5-02 (4).png 122.36 kb" at bounding box center [328, 118] width 62 height 62
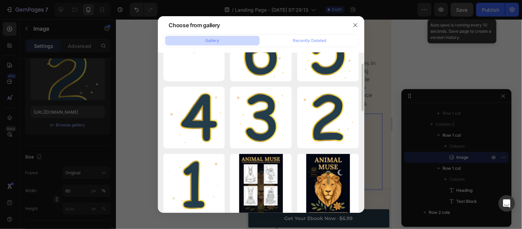
type input "[URL][DOMAIN_NAME]"
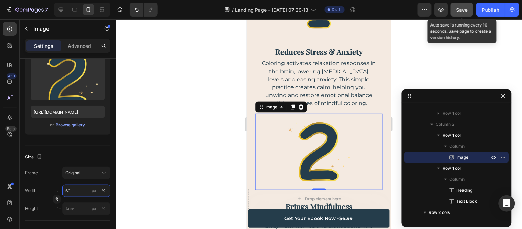
click at [73, 191] on input "60" at bounding box center [86, 190] width 48 height 12
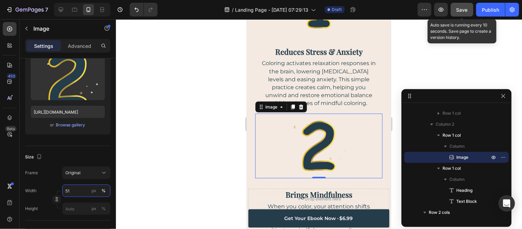
type input "50"
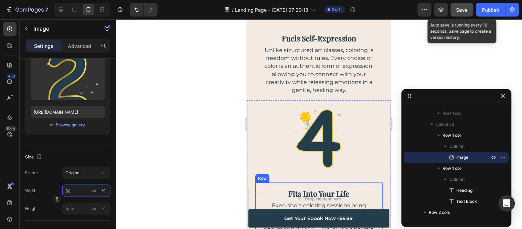
scroll to position [1185, 0]
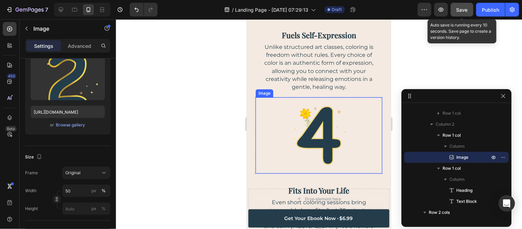
click at [313, 121] on img at bounding box center [319, 135] width 76 height 76
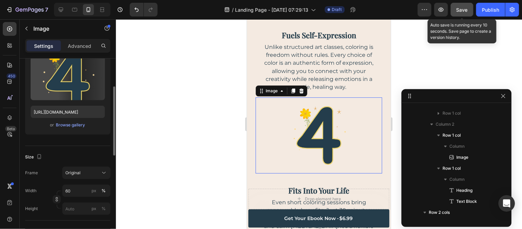
scroll to position [582, 0]
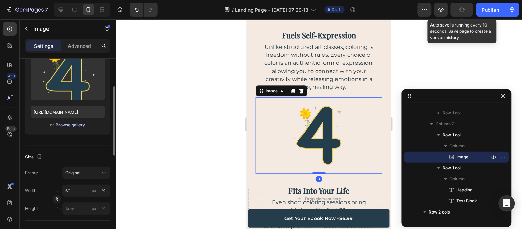
click at [71, 127] on div "Browse gallery" at bounding box center [70, 125] width 29 height 6
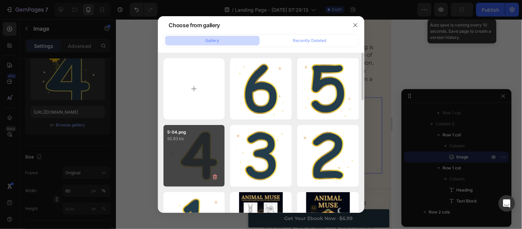
click at [211, 156] on div "5-04.png 92.83 kb" at bounding box center [194, 156] width 62 height 62
type input "[URL][DOMAIN_NAME]"
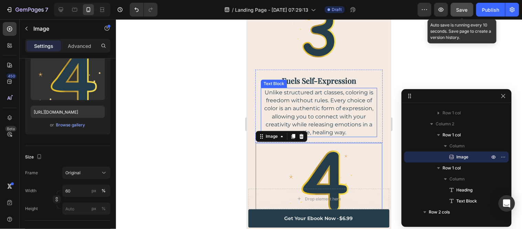
scroll to position [1185, 0]
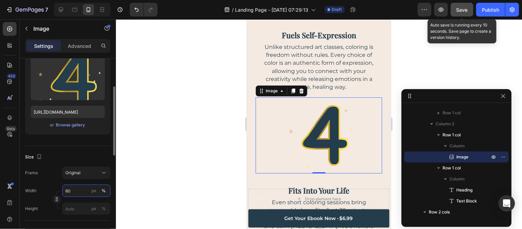
click at [73, 191] on input "60" at bounding box center [86, 190] width 48 height 12
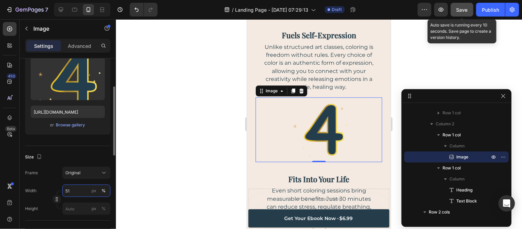
type input "50"
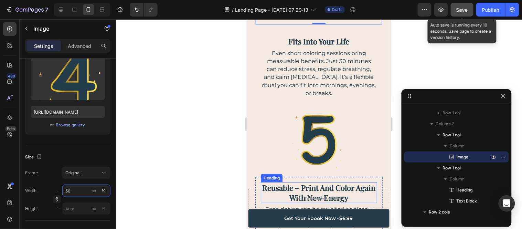
scroll to position [1338, 0]
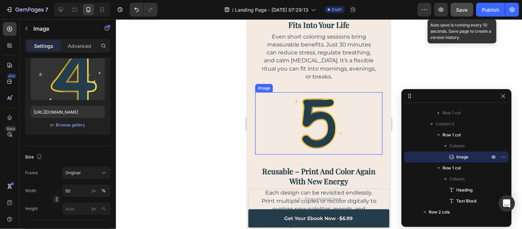
click at [306, 107] on img at bounding box center [318, 123] width 62 height 62
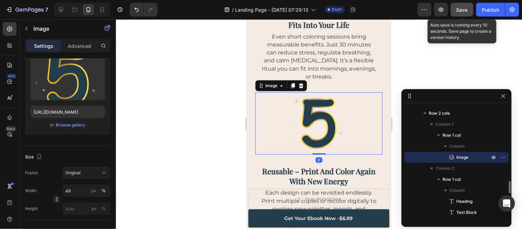
scroll to position [1452, 0]
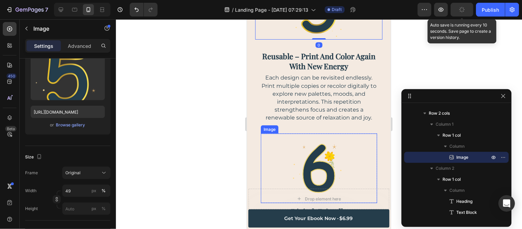
click at [318, 140] on img at bounding box center [319, 168] width 70 height 70
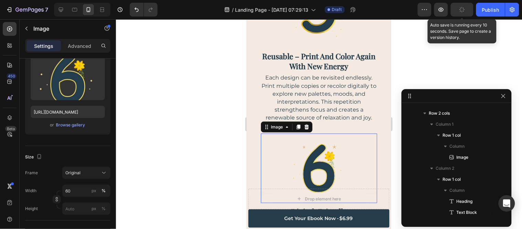
scroll to position [835, 0]
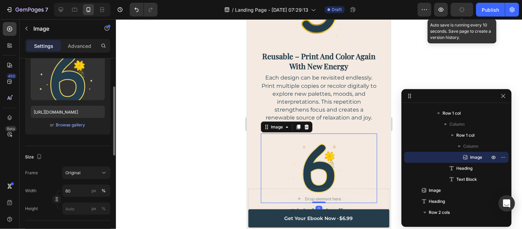
click at [76, 120] on div "Upload Image [URL][DOMAIN_NAME] or Browse gallery" at bounding box center [67, 92] width 85 height 83
click at [76, 124] on div "Browse gallery" at bounding box center [70, 125] width 29 height 6
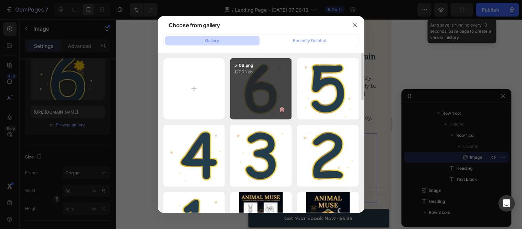
click at [260, 97] on div "5-06.png 127.03 kb" at bounding box center [261, 89] width 62 height 62
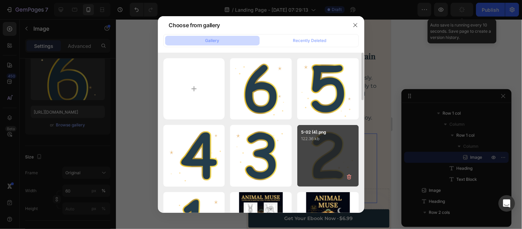
type input "[URL][DOMAIN_NAME]"
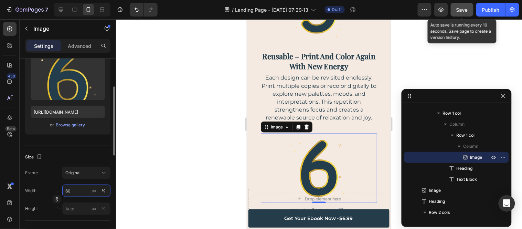
click at [78, 196] on input "60" at bounding box center [86, 190] width 48 height 12
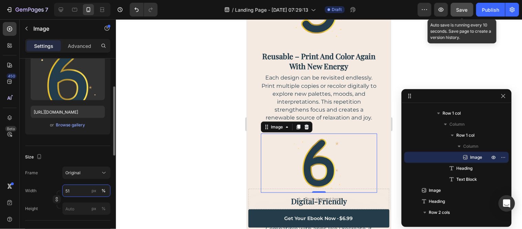
type input "50"
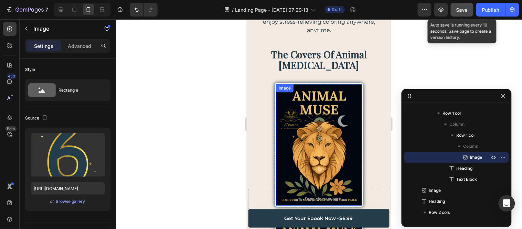
scroll to position [1720, 0]
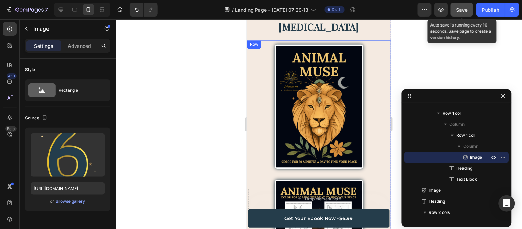
click at [306, 139] on div "Image Row Image Row Row" at bounding box center [319, 185] width 144 height 291
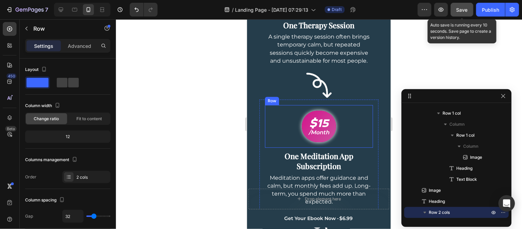
scroll to position [3058, 0]
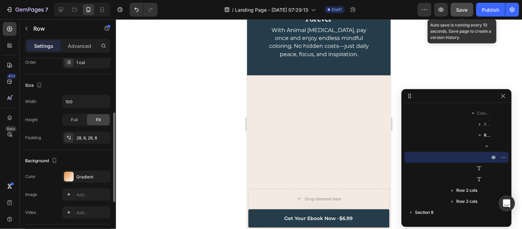
scroll to position [153, 0]
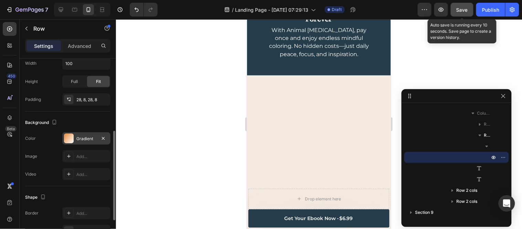
click at [71, 138] on div at bounding box center [69, 138] width 10 height 10
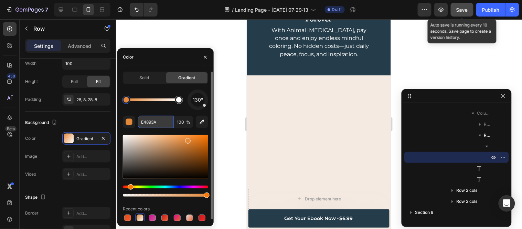
click at [144, 123] on input "E4893A" at bounding box center [156, 122] width 36 height 12
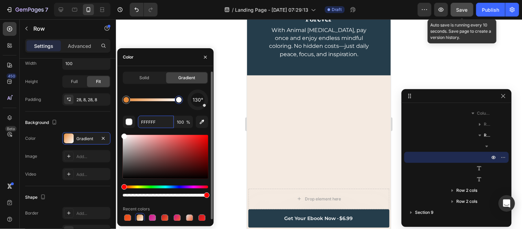
click at [178, 101] on div at bounding box center [179, 100] width 6 height 6
paste input "E4893A"
click at [179, 100] on div at bounding box center [179, 100] width 6 height 6
click at [122, 186] on div "Hue" at bounding box center [124, 187] width 6 height 6
click at [167, 122] on input "E4893A" at bounding box center [156, 122] width 36 height 12
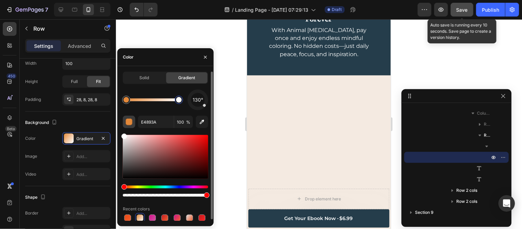
click at [126, 121] on div "button" at bounding box center [129, 122] width 7 height 7
click at [184, 99] on div at bounding box center [179, 100] width 12 height 12
click at [179, 101] on div at bounding box center [179, 100] width 6 height 6
click at [159, 116] on input "E4893A" at bounding box center [156, 122] width 36 height 12
click at [185, 95] on div "130°" at bounding box center [165, 99] width 85 height 21
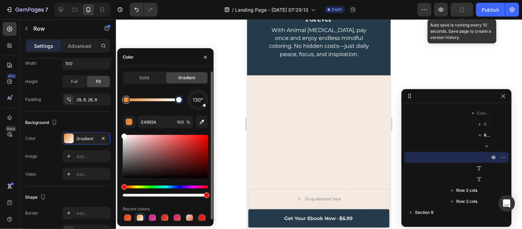
click at [125, 100] on div at bounding box center [127, 100] width 6 height 6
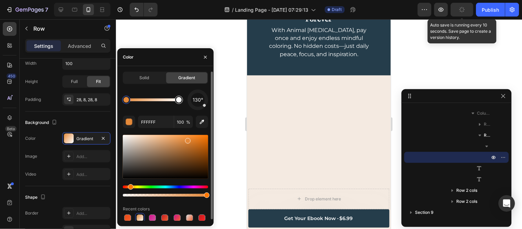
click at [179, 100] on div at bounding box center [179, 100] width 6 height 6
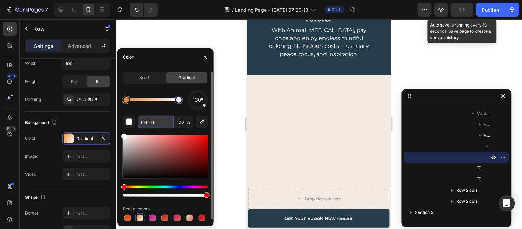
click at [149, 121] on input "FFFFFF" at bounding box center [156, 122] width 36 height 12
paste input "E4893A"
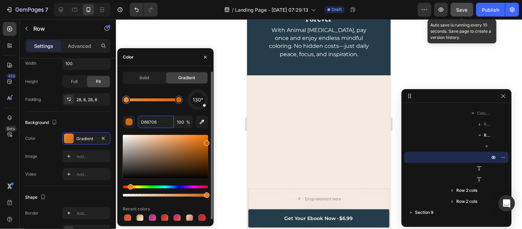
drag, startPoint x: 189, startPoint y: 141, endPoint x: 202, endPoint y: 143, distance: 12.6
click at [203, 143] on div at bounding box center [165, 157] width 85 height 44
drag, startPoint x: 199, startPoint y: 145, endPoint x: 195, endPoint y: 142, distance: 5.4
click at [196, 143] on div at bounding box center [165, 157] width 85 height 44
drag, startPoint x: 194, startPoint y: 142, endPoint x: 188, endPoint y: 136, distance: 8.8
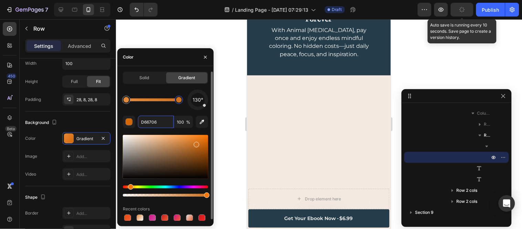
click at [194, 142] on div at bounding box center [197, 145] width 6 height 6
drag, startPoint x: 195, startPoint y: 139, endPoint x: 203, endPoint y: 139, distance: 7.6
click at [203, 139] on div at bounding box center [165, 157] width 85 height 44
click at [195, 127] on div "E2720F 100 %" at bounding box center [165, 122] width 85 height 12
type input "E2710D"
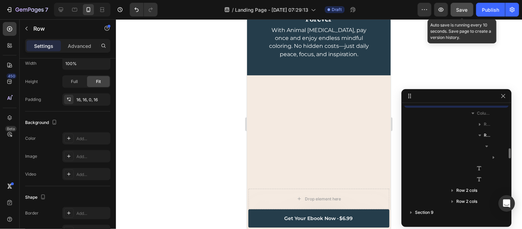
scroll to position [1088, 0]
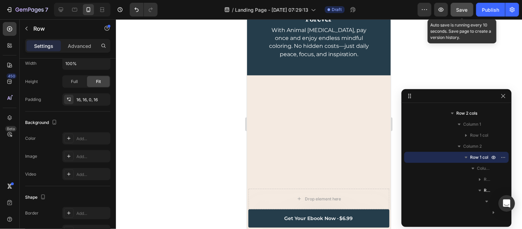
drag, startPoint x: 458, startPoint y: 11, endPoint x: 121, endPoint y: 30, distance: 337.3
click at [458, 11] on span "Save" at bounding box center [462, 10] width 11 height 6
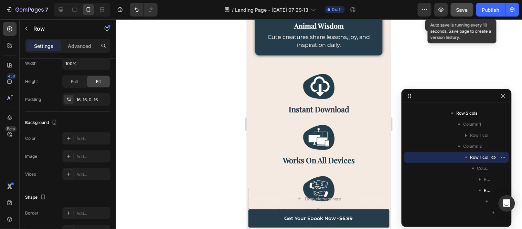
scroll to position [3357, 0]
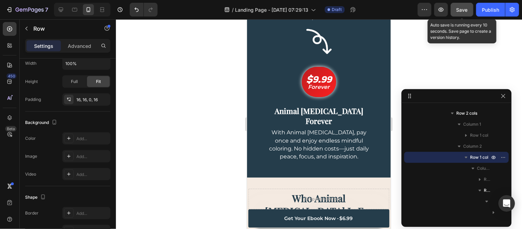
click at [457, 7] on span "Save" at bounding box center [462, 10] width 11 height 6
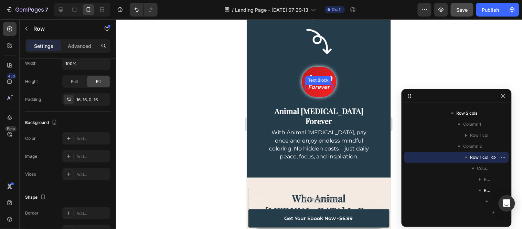
click at [313, 77] on div "Text Block" at bounding box center [317, 80] width 23 height 6
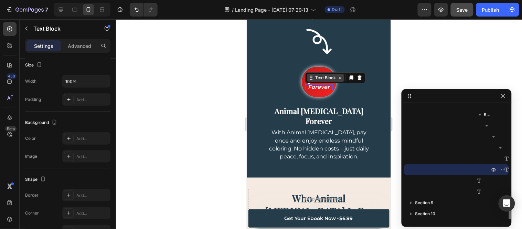
scroll to position [0, 0]
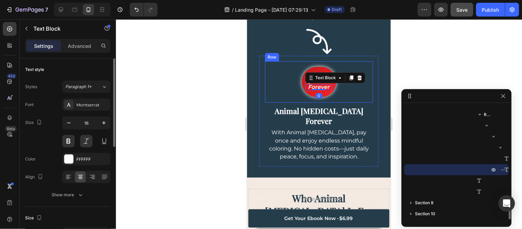
click at [346, 99] on div "$9.99 Text Block Forever Text Block 0 Row Row" at bounding box center [319, 81] width 108 height 41
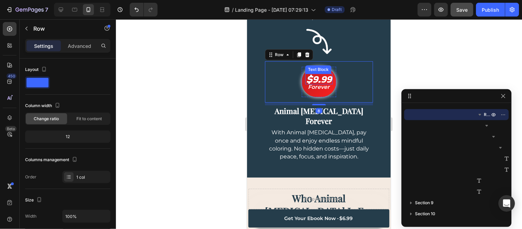
click at [320, 74] on p "$9.99" at bounding box center [318, 78] width 25 height 15
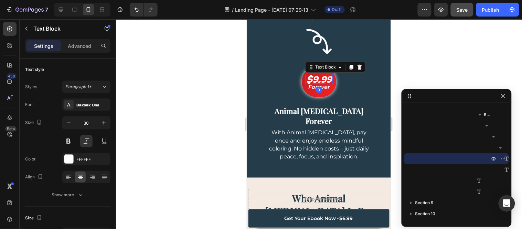
click at [315, 74] on p "$9.99" at bounding box center [318, 78] width 25 height 15
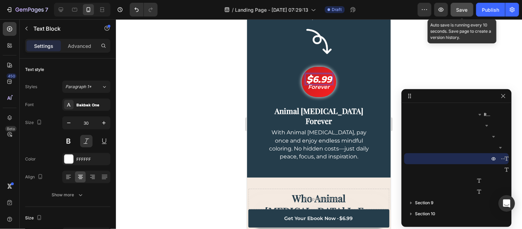
click at [461, 11] on span "Save" at bounding box center [462, 10] width 11 height 6
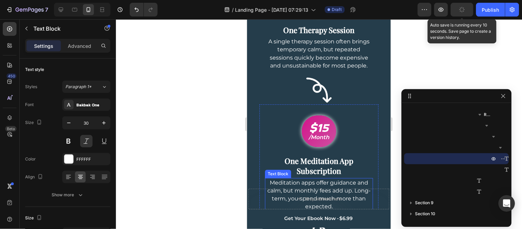
scroll to position [3166, 0]
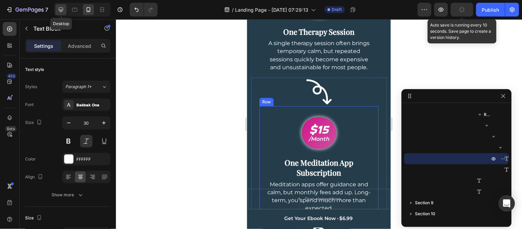
click at [61, 8] on icon at bounding box center [60, 9] width 7 height 7
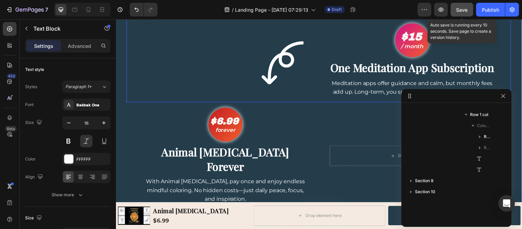
scroll to position [3282, 0]
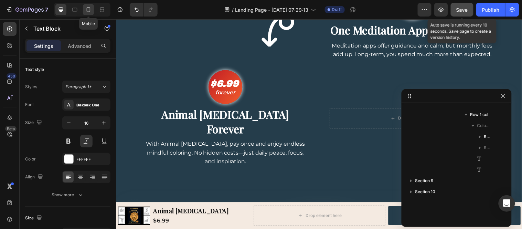
click at [89, 10] on icon at bounding box center [88, 9] width 7 height 7
type input "30"
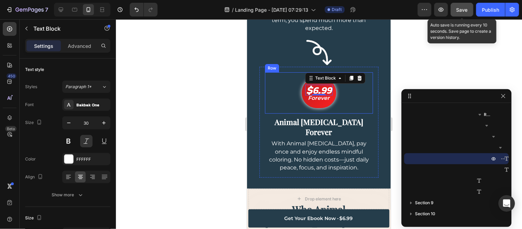
scroll to position [3308, 0]
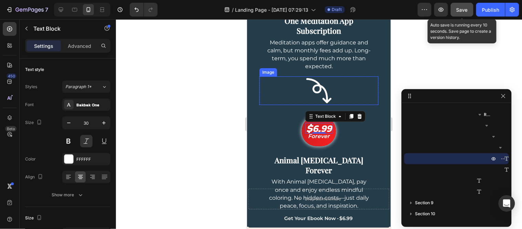
click at [314, 89] on img at bounding box center [318, 90] width 29 height 29
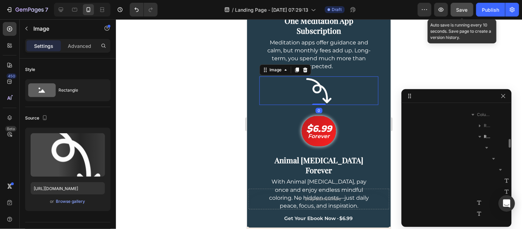
scroll to position [1253, 0]
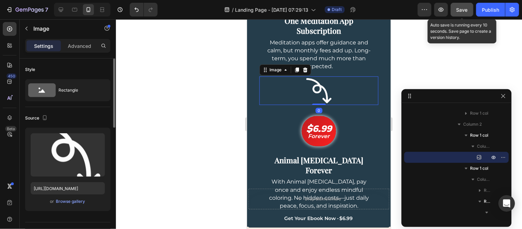
click at [54, 201] on div "or Browse gallery" at bounding box center [68, 201] width 74 height 8
click at [60, 200] on div "Browse gallery" at bounding box center [70, 201] width 29 height 6
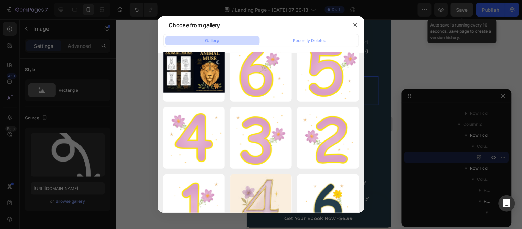
scroll to position [0, 0]
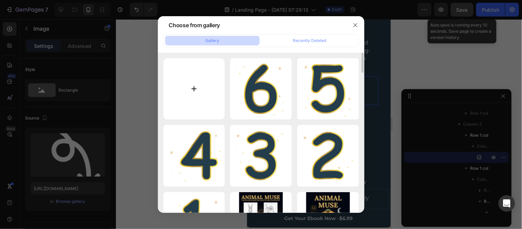
click at [200, 95] on input "file" at bounding box center [194, 89] width 62 height 62
type input "C:\fakepath\down-arrow (1).png"
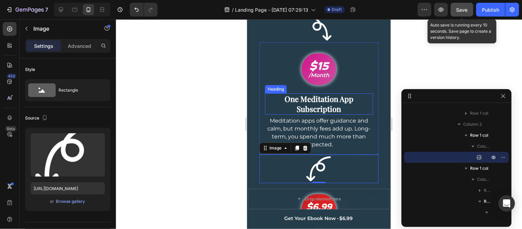
scroll to position [3231, 0]
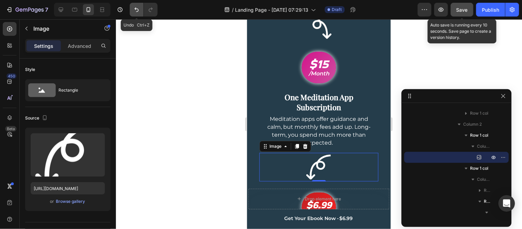
click at [136, 11] on icon "Undo/Redo" at bounding box center [136, 9] width 7 height 7
click at [139, 10] on icon "Undo/Redo" at bounding box center [136, 9] width 7 height 7
type input "[URL][DOMAIN_NAME]"
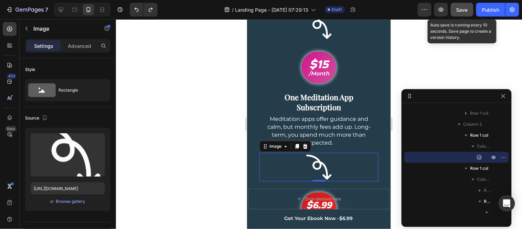
click at [437, 67] on div at bounding box center [319, 124] width 406 height 210
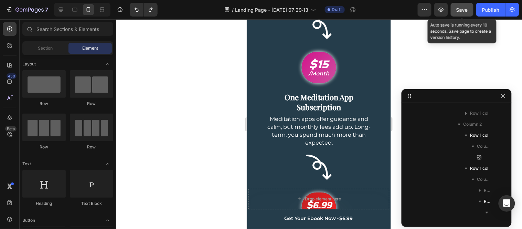
click at [461, 10] on span "Save" at bounding box center [462, 10] width 11 height 6
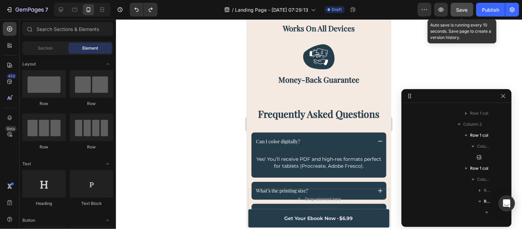
scroll to position [3971, 0]
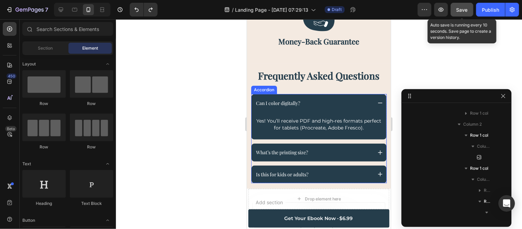
drag, startPoint x: 397, startPoint y: 138, endPoint x: 288, endPoint y: 93, distance: 118.8
click at [288, 98] on p "Can I color digitally?" at bounding box center [278, 102] width 44 height 9
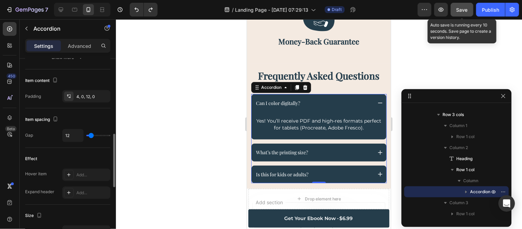
scroll to position [76, 0]
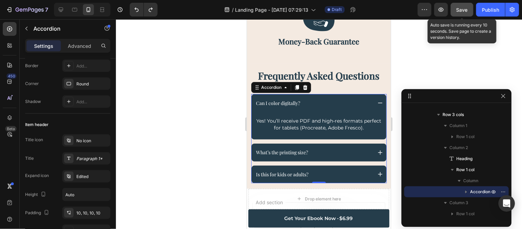
click at [275, 99] on span "Can I color digitally?" at bounding box center [278, 102] width 44 height 7
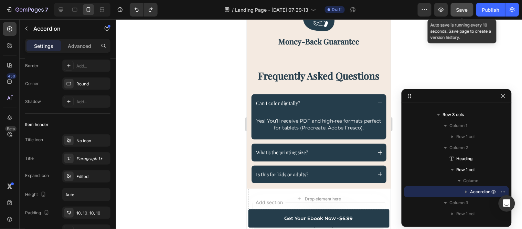
click at [315, 97] on div "Can I color digitally?" at bounding box center [313, 102] width 117 height 11
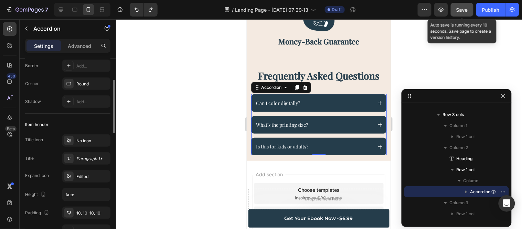
scroll to position [115, 0]
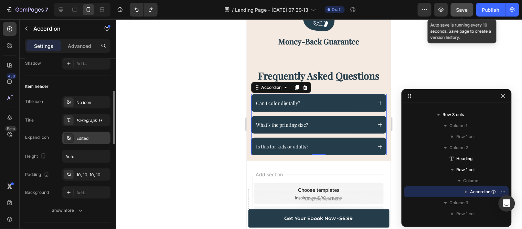
click at [83, 137] on div "Edited" at bounding box center [92, 138] width 32 height 6
click at [80, 116] on div "Paragraph 1*" at bounding box center [86, 120] width 48 height 12
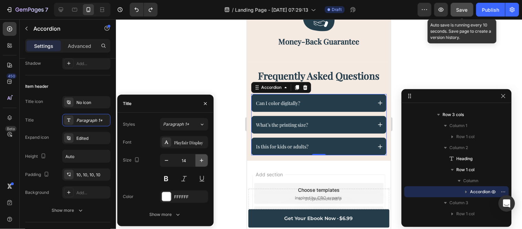
click at [200, 162] on icon "button" at bounding box center [201, 160] width 7 height 7
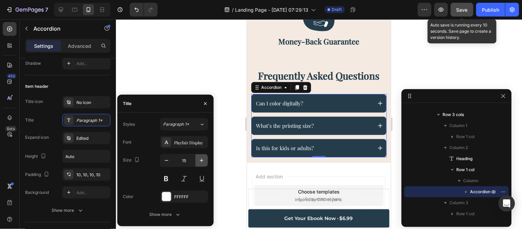
type input "16"
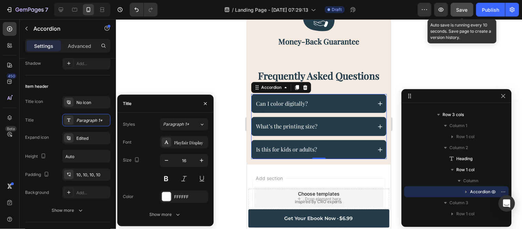
click at [377, 100] on icon at bounding box center [380, 103] width 6 height 6
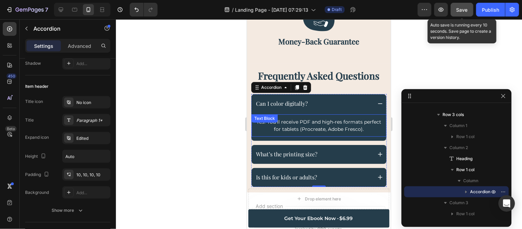
click at [314, 118] on p "Yes! You’ll receive PDF and high-res formats perfect for tablets (Procreate, Ad…" at bounding box center [318, 125] width 127 height 14
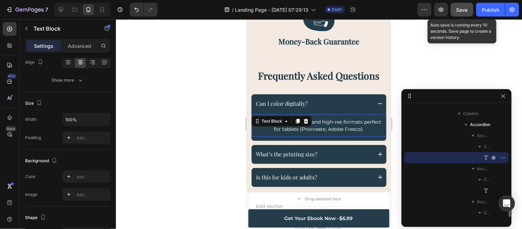
scroll to position [0, 0]
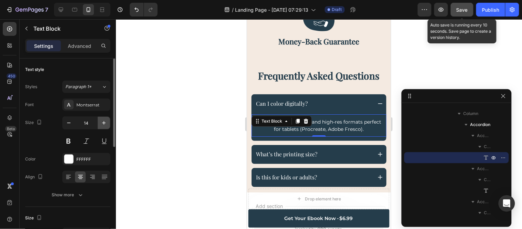
click at [105, 125] on icon "button" at bounding box center [103, 122] width 7 height 7
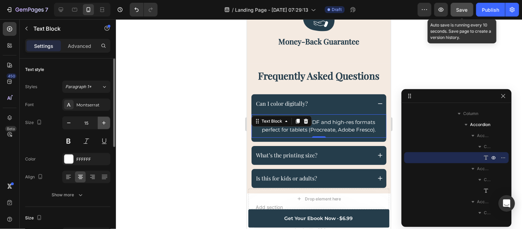
click at [105, 125] on icon "button" at bounding box center [103, 122] width 7 height 7
type input "16"
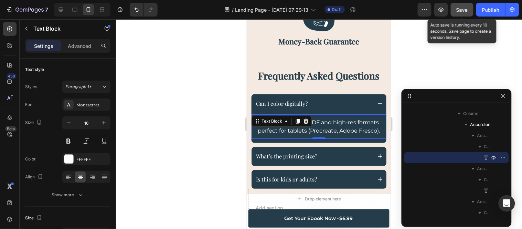
click at [261, 122] on p "Yes! You’ll receive PDF and high-res formats perfect for tablets (Procreate, Ad…" at bounding box center [318, 126] width 127 height 16
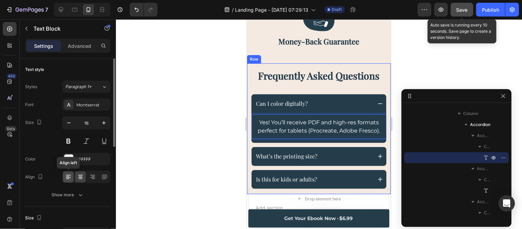
click at [69, 177] on icon at bounding box center [68, 176] width 7 height 7
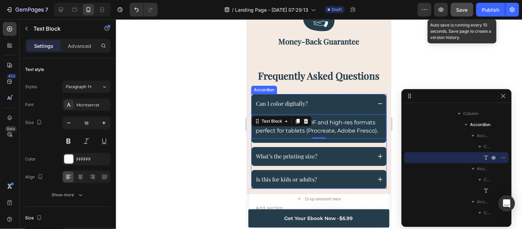
click at [324, 150] on div "What’s the printing size?" at bounding box center [313, 156] width 117 height 12
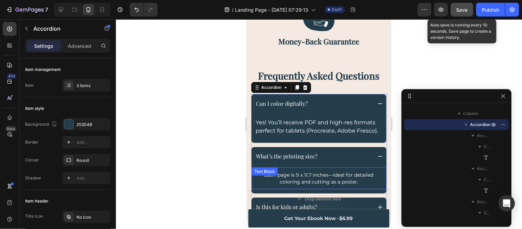
click at [302, 176] on p "Each page is 9 x 11.7 inches—ideal for detailed coloring and cutting as a poste…" at bounding box center [318, 178] width 127 height 14
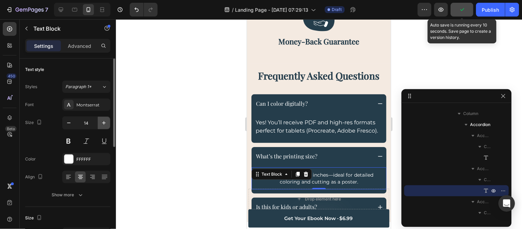
click at [100, 122] on icon "button" at bounding box center [103, 122] width 7 height 7
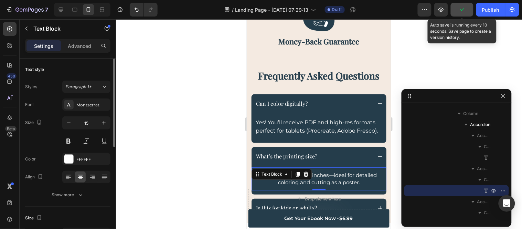
type input "16"
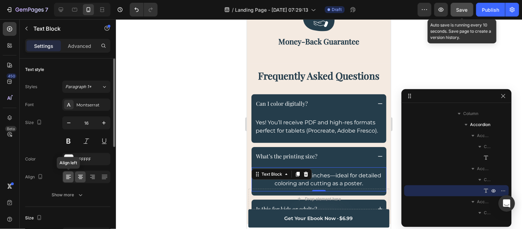
click at [69, 176] on icon at bounding box center [68, 176] width 7 height 7
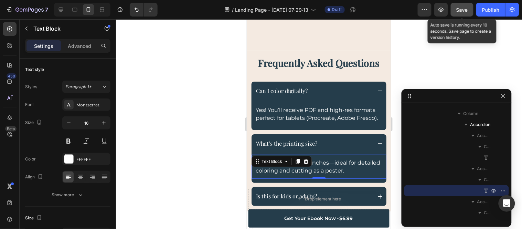
scroll to position [4047, 0]
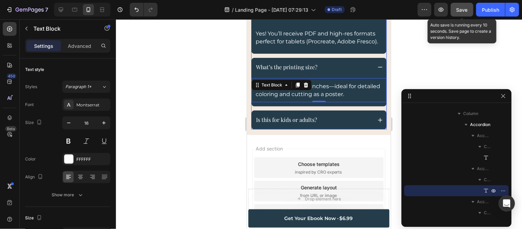
click at [320, 125] on div "Is this for kids or adults?" at bounding box center [313, 120] width 117 height 12
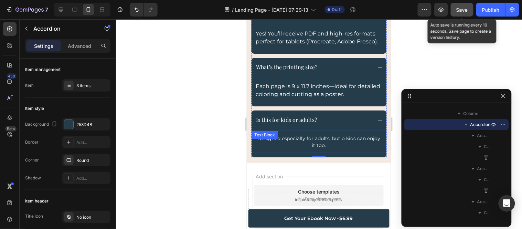
click at [308, 148] on p "Designed especially for adults, but o kids can enjoy it too." at bounding box center [318, 142] width 127 height 14
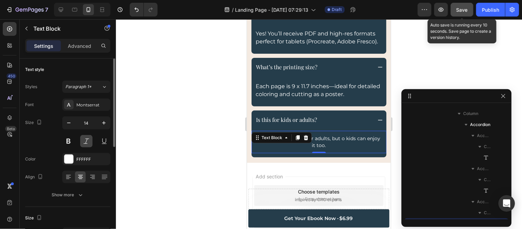
scroll to position [1581, 0]
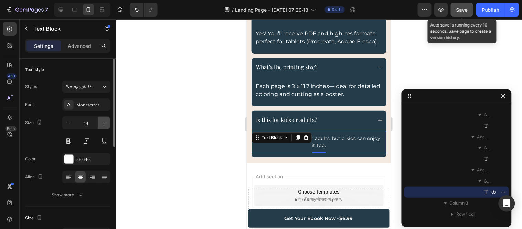
click at [106, 124] on icon "button" at bounding box center [103, 122] width 7 height 7
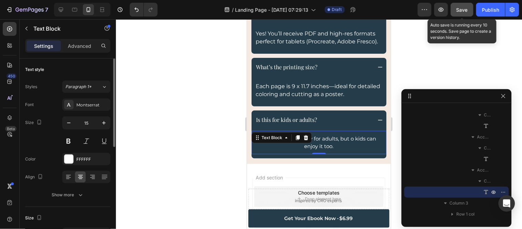
type input "16"
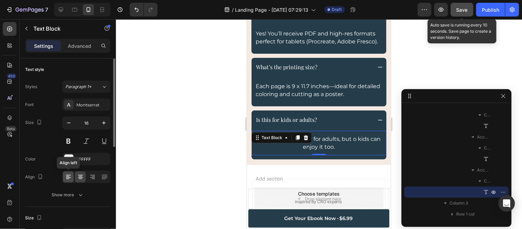
click at [70, 179] on icon at bounding box center [68, 176] width 7 height 7
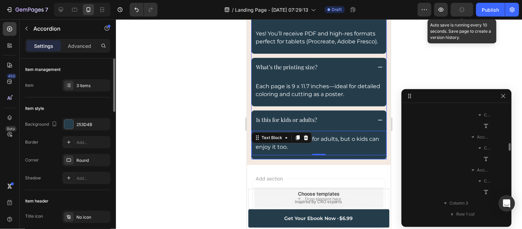
click at [336, 126] on div "Is this for kids or adults?" at bounding box center [313, 120] width 117 height 12
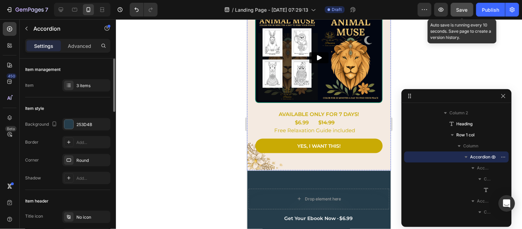
scroll to position [0, 0]
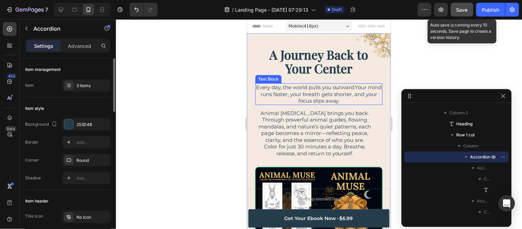
click at [309, 93] on p "Every day, the world pulls you outward.Your mind runs faster, your breath gets …" at bounding box center [319, 94] width 126 height 20
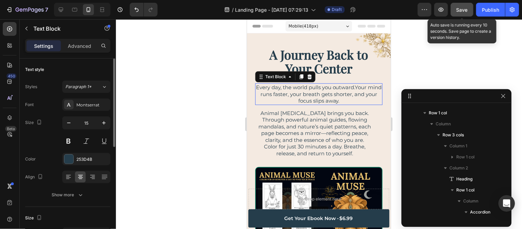
scroll to position [53, 0]
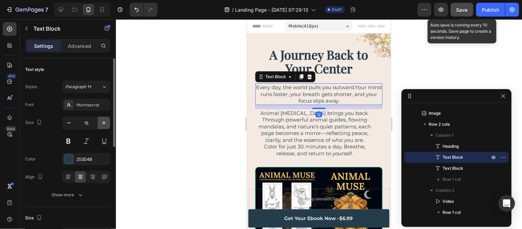
click at [105, 123] on icon "button" at bounding box center [103, 122] width 7 height 7
type input "16"
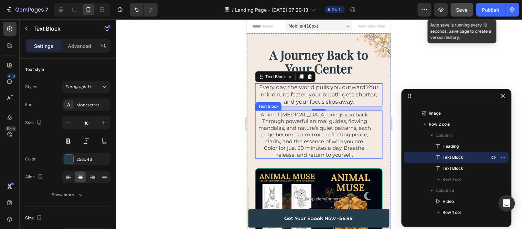
click at [313, 134] on p "Animal [MEDICAL_DATA] brings you back. Through powerful animal guides, flowing …" at bounding box center [315, 128] width 118 height 34
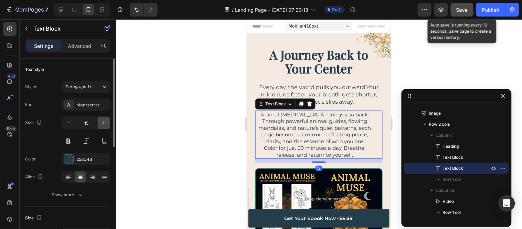
click at [102, 122] on icon "button" at bounding box center [103, 122] width 7 height 7
type input "16"
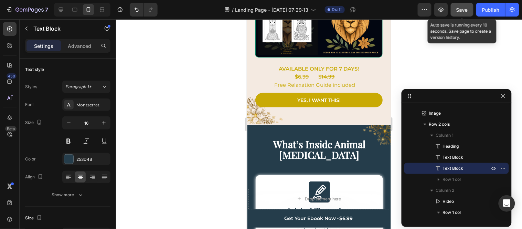
scroll to position [229, 0]
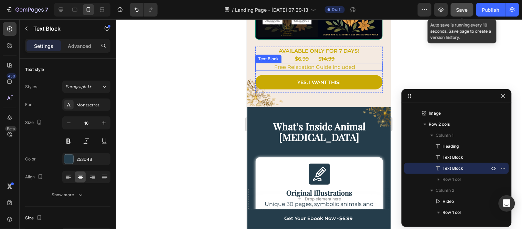
click at [288, 63] on p "Free Relaxation Guide included" at bounding box center [315, 66] width 118 height 7
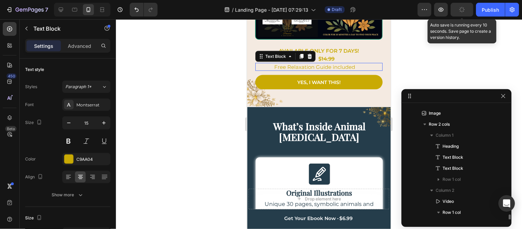
scroll to position [152, 0]
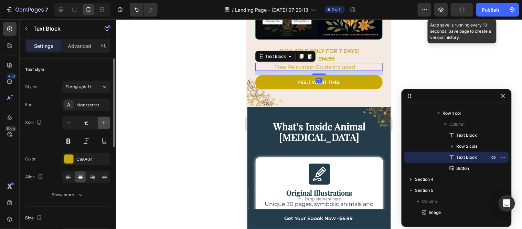
click at [104, 123] on icon "button" at bounding box center [103, 122] width 3 height 3
type input "16"
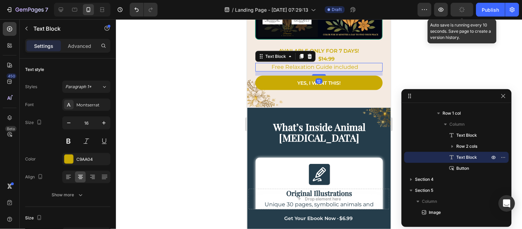
scroll to position [229, 0]
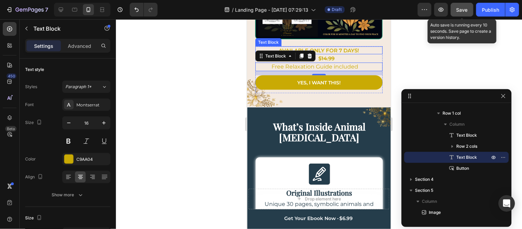
click at [349, 47] on p "AVAILABLE ONLY FOR 7 DAYS!" at bounding box center [319, 50] width 126 height 7
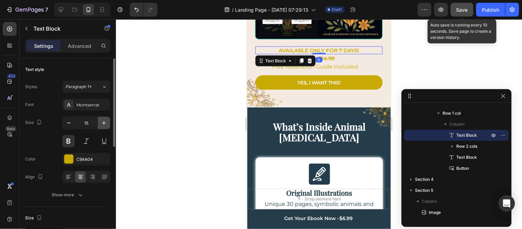
click at [103, 123] on icon "button" at bounding box center [103, 122] width 7 height 7
type input "16"
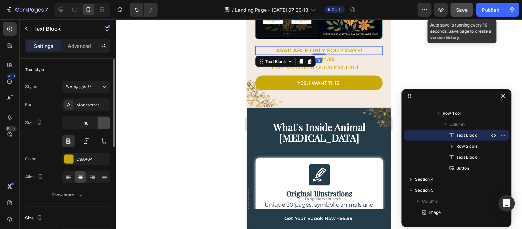
scroll to position [230, 0]
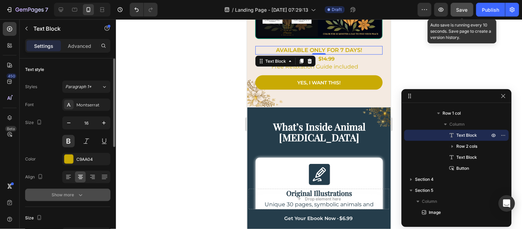
click at [74, 193] on div "Show more" at bounding box center [68, 194] width 32 height 7
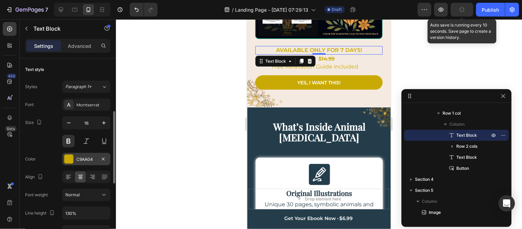
scroll to position [38, 0]
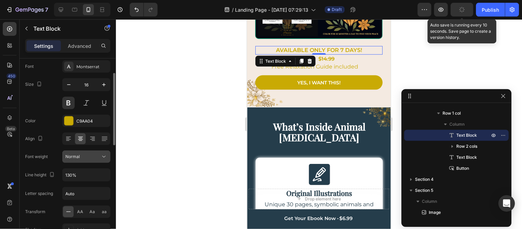
click at [82, 157] on div "Normal" at bounding box center [82, 156] width 35 height 6
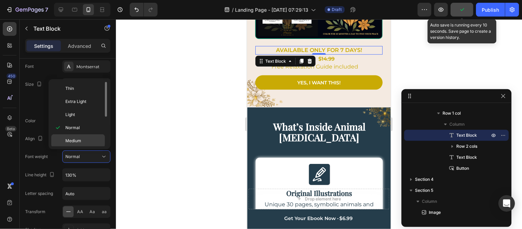
click at [82, 138] on p "Medium" at bounding box center [83, 141] width 36 height 6
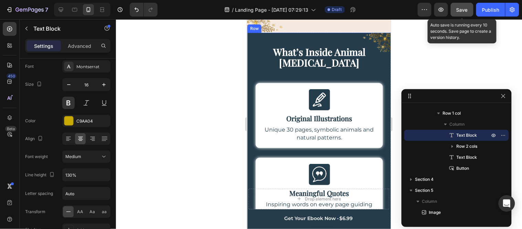
scroll to position [307, 0]
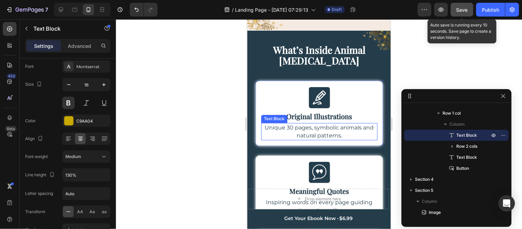
click at [308, 124] on p "Unique 30 pages, symbolic animals and natural patterns." at bounding box center [318, 132] width 115 height 16
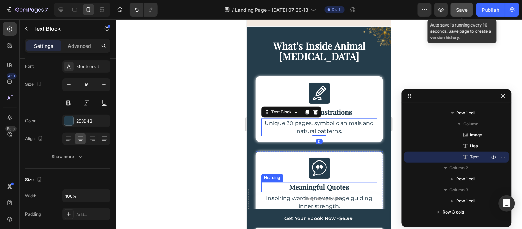
scroll to position [345, 0]
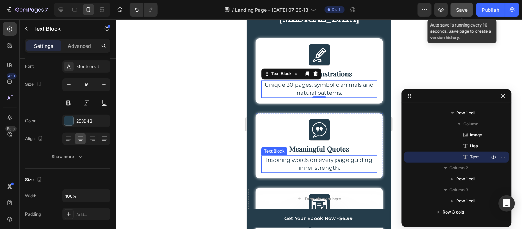
click at [290, 156] on p "Inspiring words on every page guiding inner strength." at bounding box center [318, 164] width 115 height 16
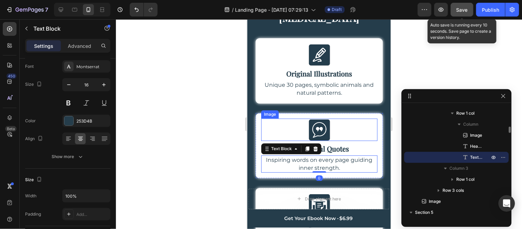
scroll to position [459, 0]
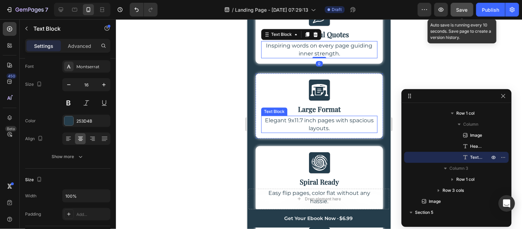
click at [305, 116] on p "Elegant 9x11.7 inch pages with spacious layouts." at bounding box center [318, 124] width 115 height 16
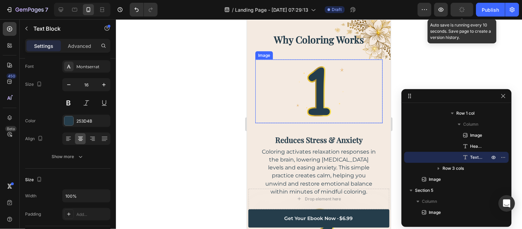
scroll to position [841, 0]
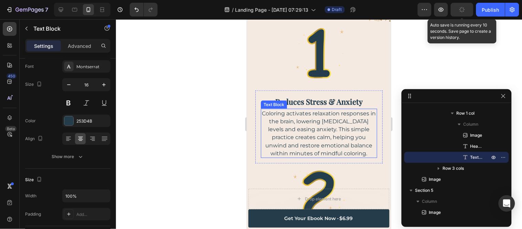
click at [306, 134] on p "Coloring activates relaxation responses in the brain, lowering [MEDICAL_DATA] l…" at bounding box center [318, 133] width 115 height 48
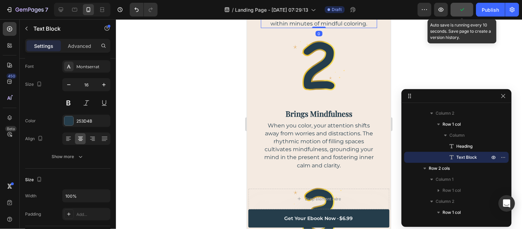
scroll to position [1033, 0]
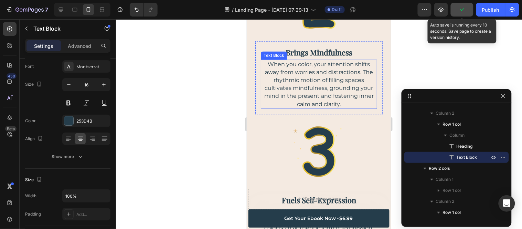
click at [304, 77] on p "When you color, your attention shifts away from worries and distractions. The r…" at bounding box center [318, 84] width 115 height 48
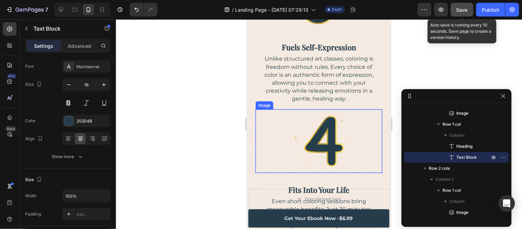
scroll to position [1300, 0]
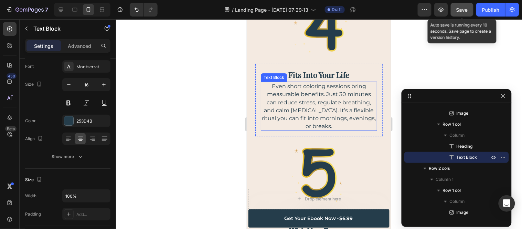
click at [312, 99] on p "Even short coloring sessions bring measurable benefits. Just 30 minutes can red…" at bounding box center [318, 106] width 115 height 48
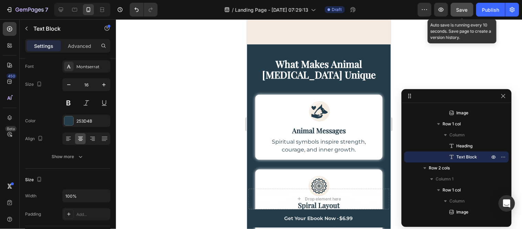
scroll to position [2065, 0]
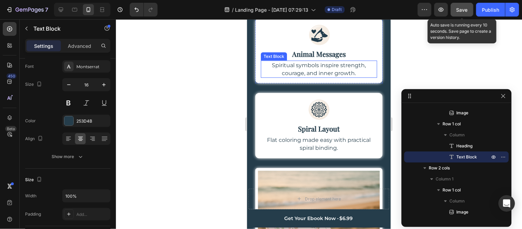
click at [307, 72] on p "Spiritual symbols inspire strength, courage, and inner growth." at bounding box center [318, 69] width 115 height 16
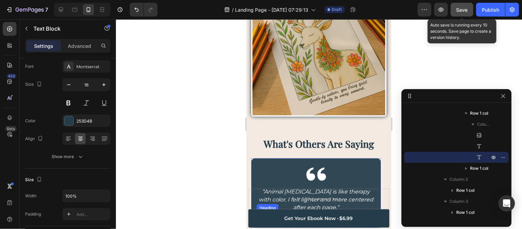
scroll to position [2944, 0]
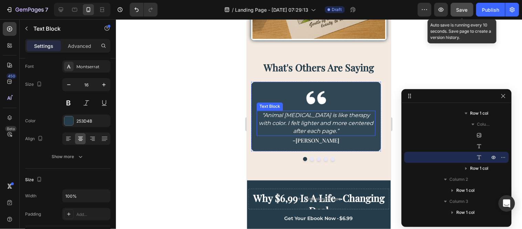
click at [304, 111] on p "“Animal [MEDICAL_DATA] is like therapy with color. I felt lighter and more cent…" at bounding box center [315, 123] width 117 height 24
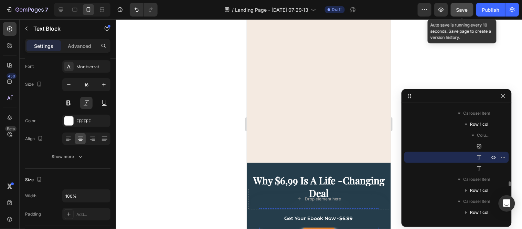
scroll to position [3135, 0]
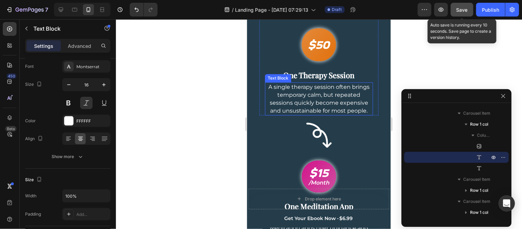
click at [301, 98] on p "A single therapy session often brings temporary calm, but repeated sessions qui…" at bounding box center [318, 99] width 107 height 32
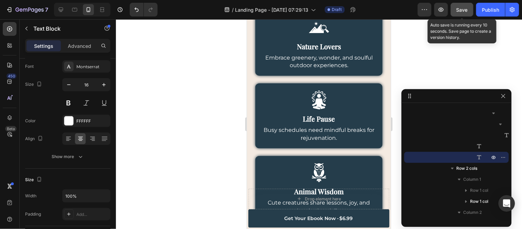
scroll to position [3708, 0]
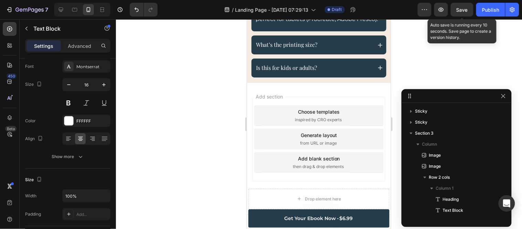
scroll to position [2474, 0]
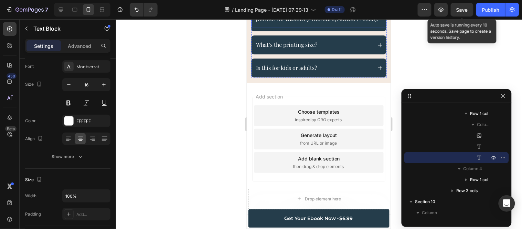
click at [294, 23] on p "Yes! You’ll receive PDF and high-res formats perfect for tablets (Procreate, Ad…" at bounding box center [318, 15] width 127 height 16
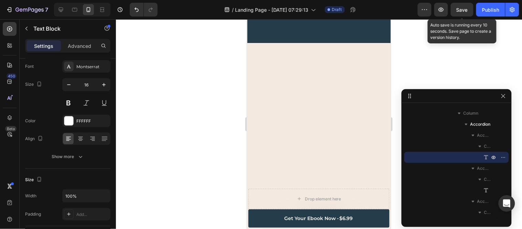
scroll to position [0, 0]
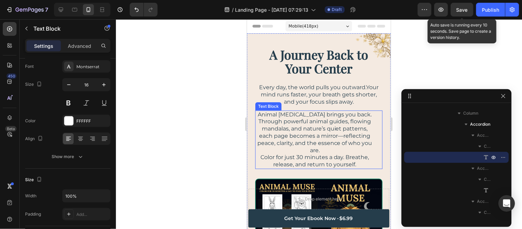
click at [372, 129] on div "Animal Muse brings you back. Through powerful animal guides, flowing mandalas, …" at bounding box center [318, 139] width 127 height 58
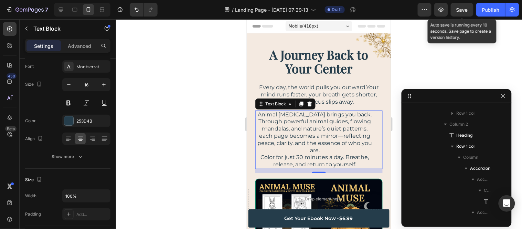
scroll to position [64, 0]
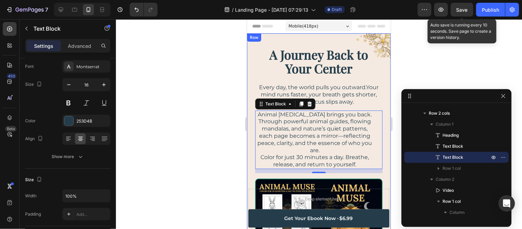
click at [252, 121] on div "A Journey Back to Your Center Heading Every day, the world pulls you outward.Yo…" at bounding box center [319, 184] width 144 height 303
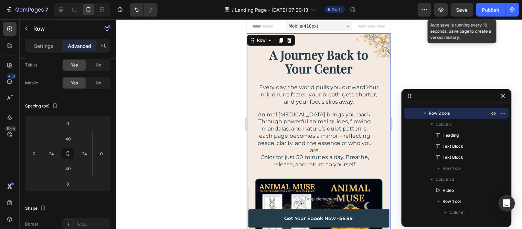
scroll to position [0, 0]
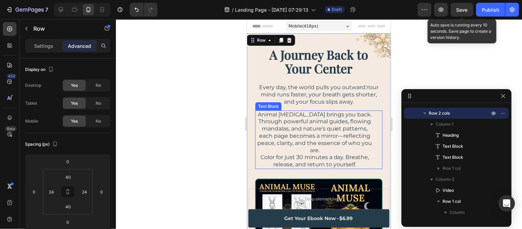
click at [373, 117] on div "Animal Muse brings you back. Through powerful animal guides, flowing mandalas, …" at bounding box center [318, 139] width 127 height 58
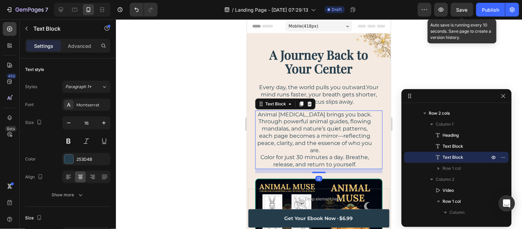
click at [358, 119] on p "Animal [MEDICAL_DATA] brings you back. Through powerful animal guides, flowing …" at bounding box center [315, 132] width 118 height 43
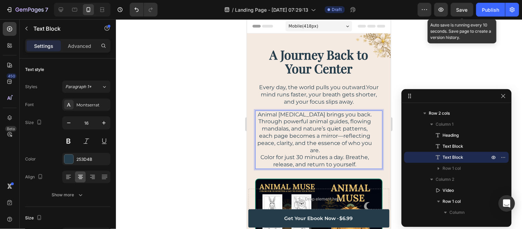
click at [364, 120] on p "Animal [MEDICAL_DATA] brings you back. Through powerful animal guides, flowing …" at bounding box center [315, 132] width 118 height 43
click at [267, 122] on p "Animal [MEDICAL_DATA] brings you back. Through powerful animal guides, flowing …" at bounding box center [315, 132] width 118 height 43
click at [296, 133] on p "Animal [MEDICAL_DATA] brings you back. Through powerful animal guides, flowing …" at bounding box center [315, 132] width 118 height 43
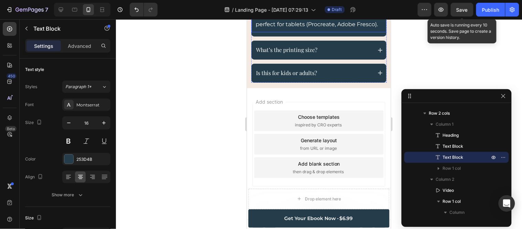
scroll to position [3975, 0]
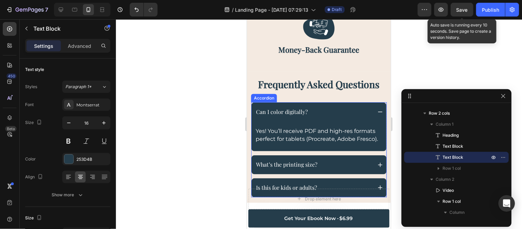
click at [290, 108] on span "Can I color digitally?" at bounding box center [282, 111] width 52 height 7
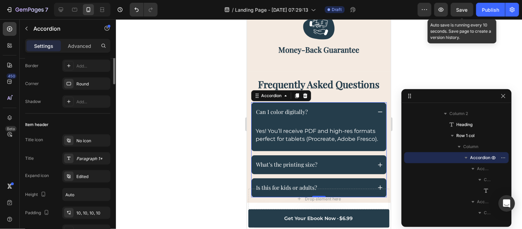
scroll to position [115, 0]
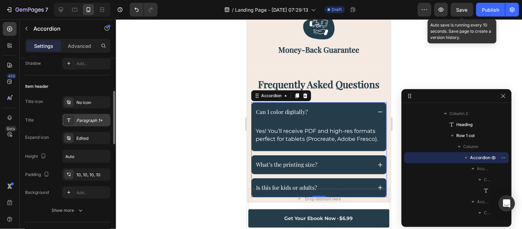
click at [80, 121] on div "Paragraph 1*" at bounding box center [92, 120] width 32 height 6
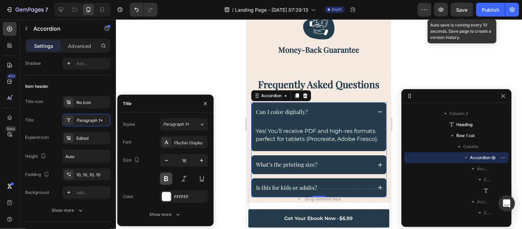
click at [167, 180] on button at bounding box center [166, 178] width 12 height 12
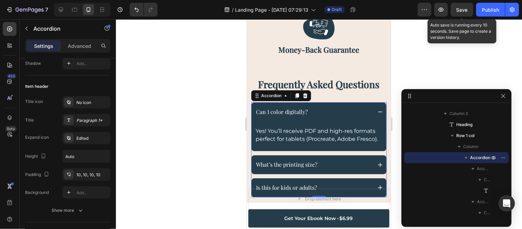
click at [161, 74] on div at bounding box center [319, 124] width 406 height 210
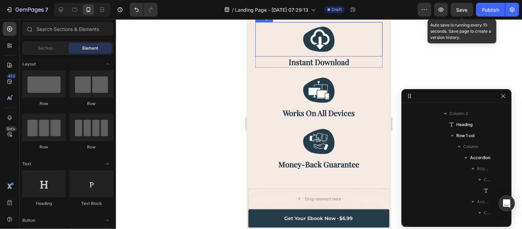
scroll to position [3707, 0]
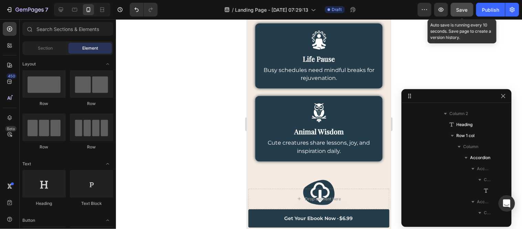
click at [459, 14] on button "Save" at bounding box center [462, 10] width 23 height 14
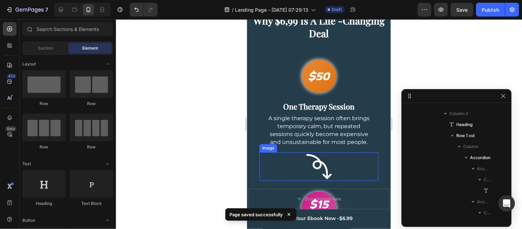
scroll to position [3096, 0]
